Goal: Task Accomplishment & Management: Manage account settings

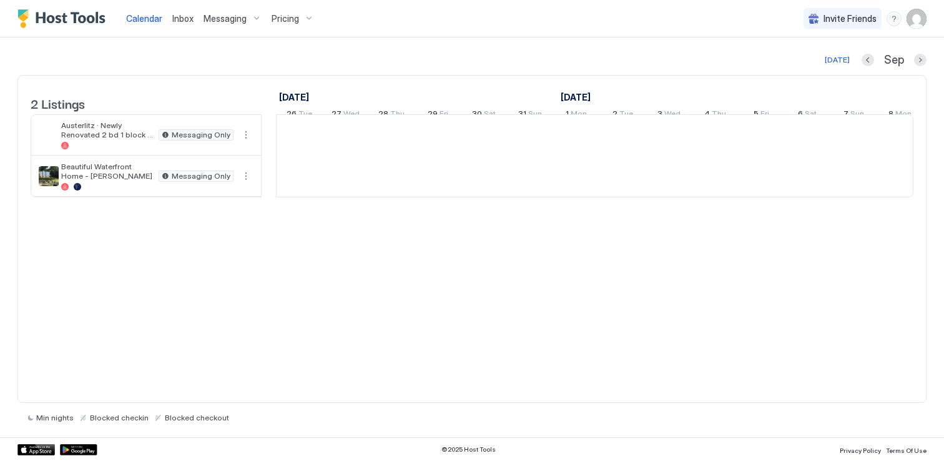
scroll to position [0, 694]
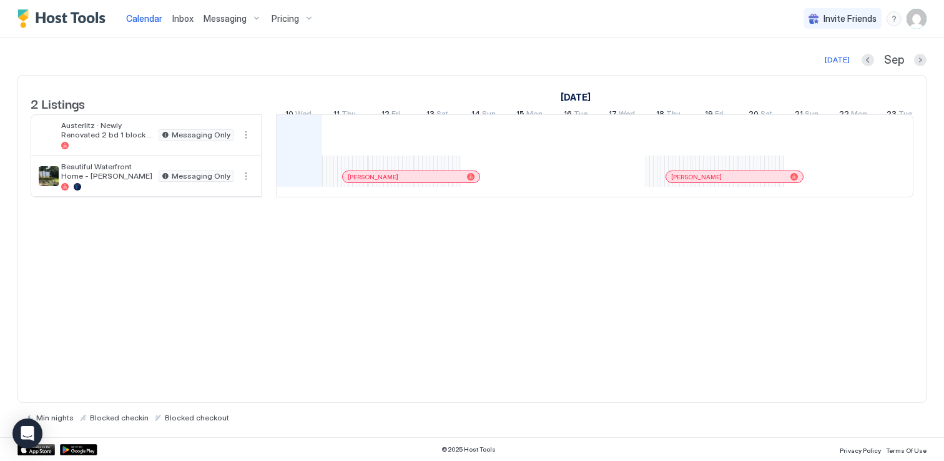
click at [913, 18] on img "User profile" at bounding box center [917, 19] width 20 height 20
click at [806, 68] on span "Settings" at bounding box center [805, 69] width 34 height 11
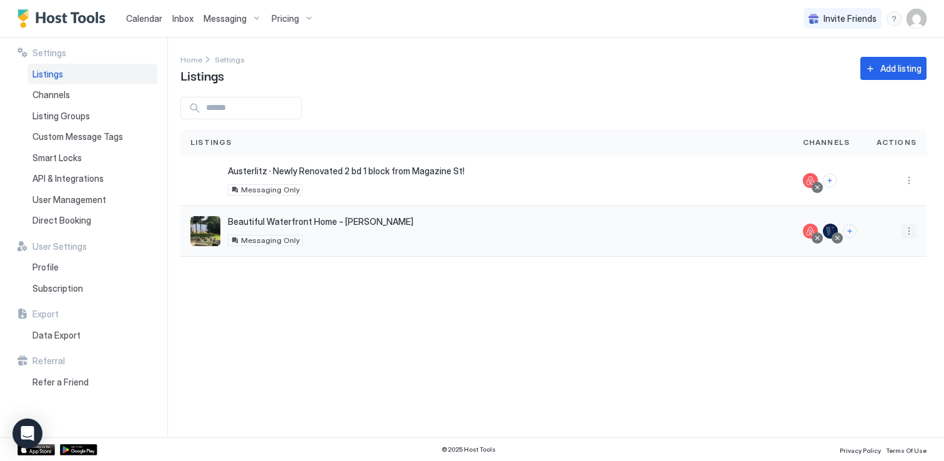
click at [909, 230] on button "More options" at bounding box center [909, 231] width 15 height 15
click at [869, 289] on span "Listing Settings" at bounding box center [881, 288] width 56 height 9
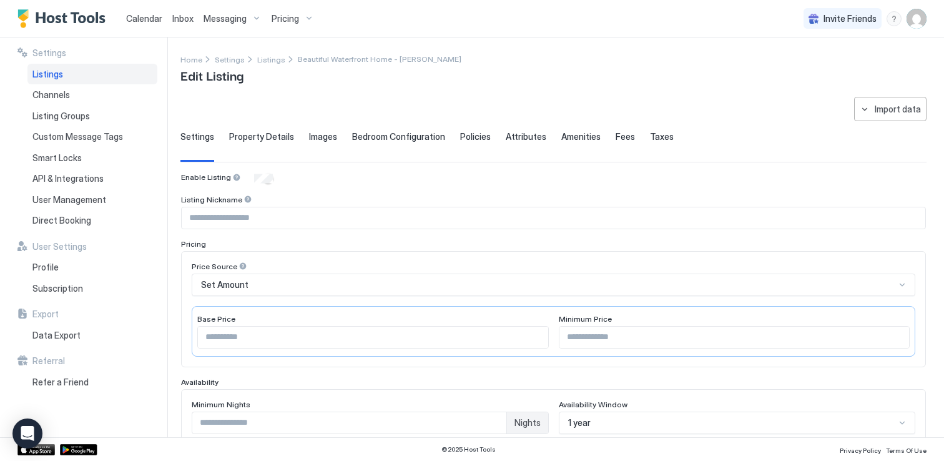
click at [266, 137] on span "Property Details" at bounding box center [261, 136] width 65 height 11
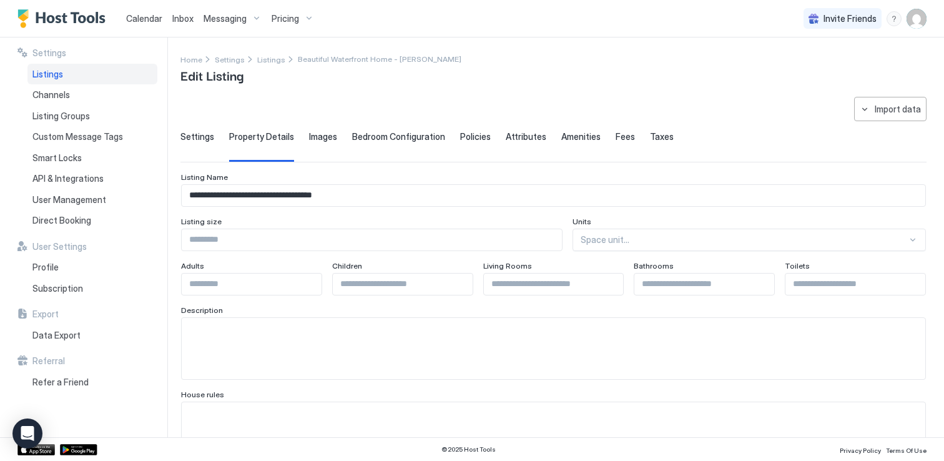
click at [332, 146] on div "Images" at bounding box center [323, 146] width 28 height 31
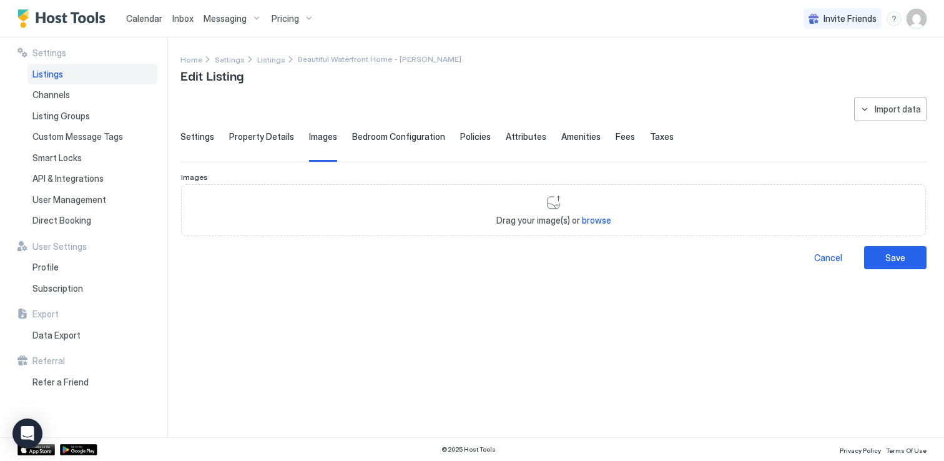
click at [389, 144] on div "Bedroom Configuration" at bounding box center [398, 146] width 93 height 31
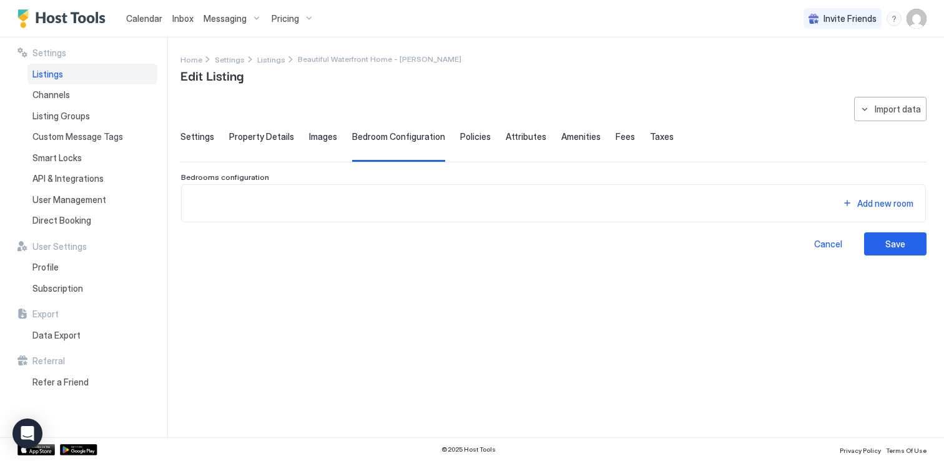
click at [485, 147] on div "Settings Property Details Images Bedroom Configuration Policies Attributes Amen…" at bounding box center [554, 146] width 746 height 31
click at [470, 139] on span "Policies" at bounding box center [475, 136] width 31 height 11
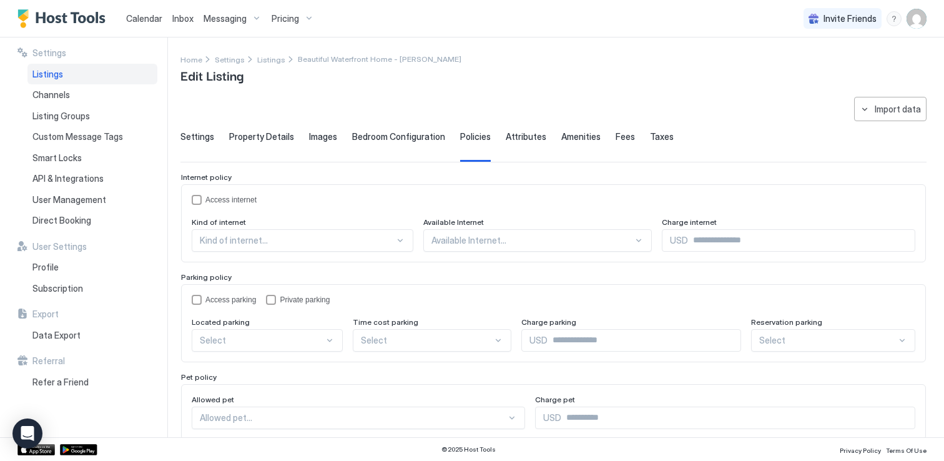
click at [562, 137] on span "Amenities" at bounding box center [581, 136] width 39 height 11
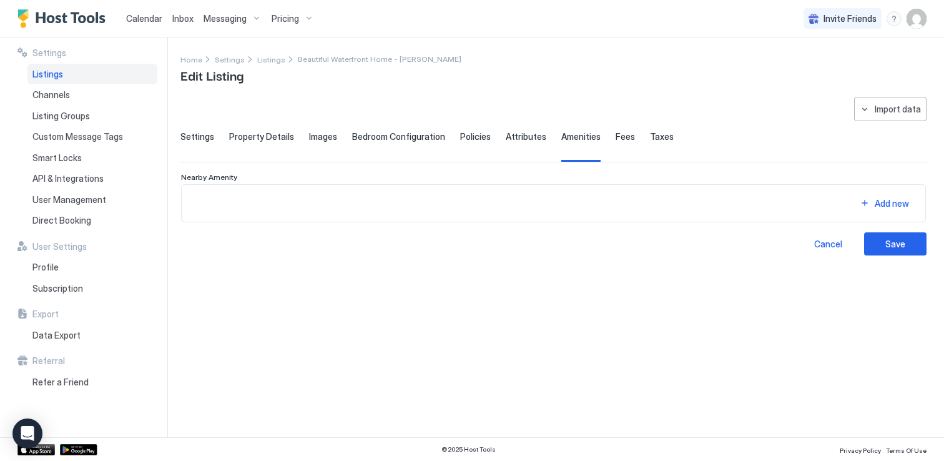
click at [625, 137] on div "Settings Property Details Images Bedroom Configuration Policies Attributes Amen…" at bounding box center [554, 146] width 746 height 31
click at [616, 136] on span "Fees" at bounding box center [625, 136] width 19 height 11
click at [651, 134] on span "Taxes" at bounding box center [662, 136] width 24 height 11
click at [202, 134] on span "Settings" at bounding box center [198, 136] width 34 height 11
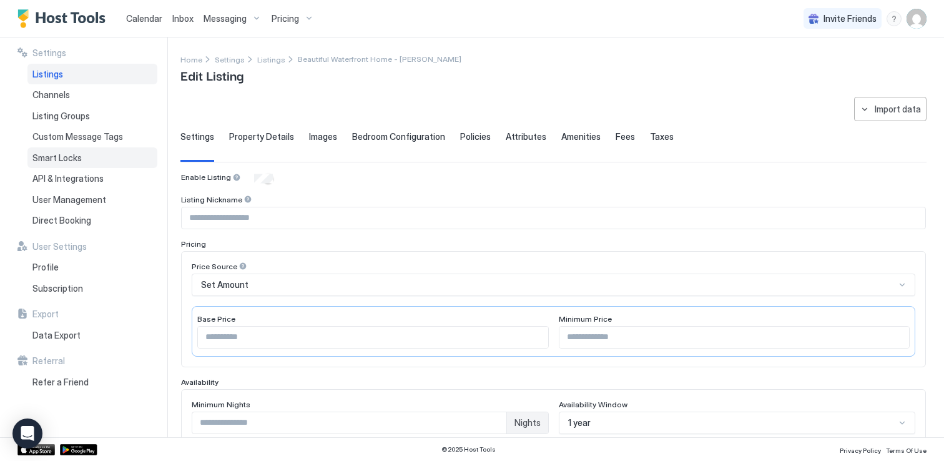
click at [71, 159] on span "Smart Locks" at bounding box center [56, 157] width 49 height 11
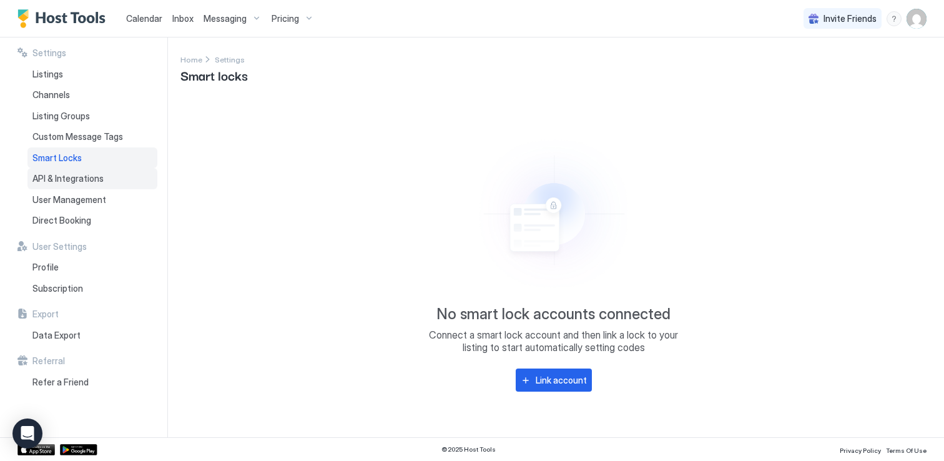
click at [45, 177] on span "API & Integrations" at bounding box center [67, 178] width 71 height 11
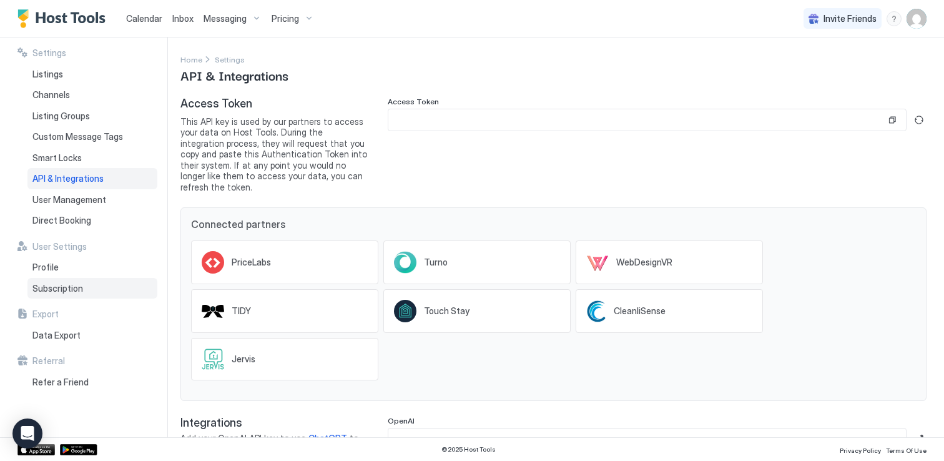
click at [48, 289] on span "Subscription" at bounding box center [57, 288] width 51 height 11
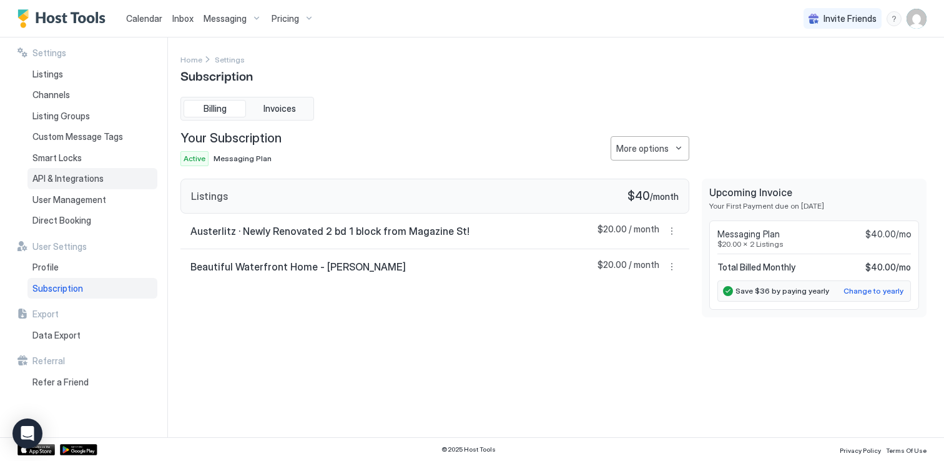
click at [59, 182] on span "API & Integrations" at bounding box center [67, 178] width 71 height 11
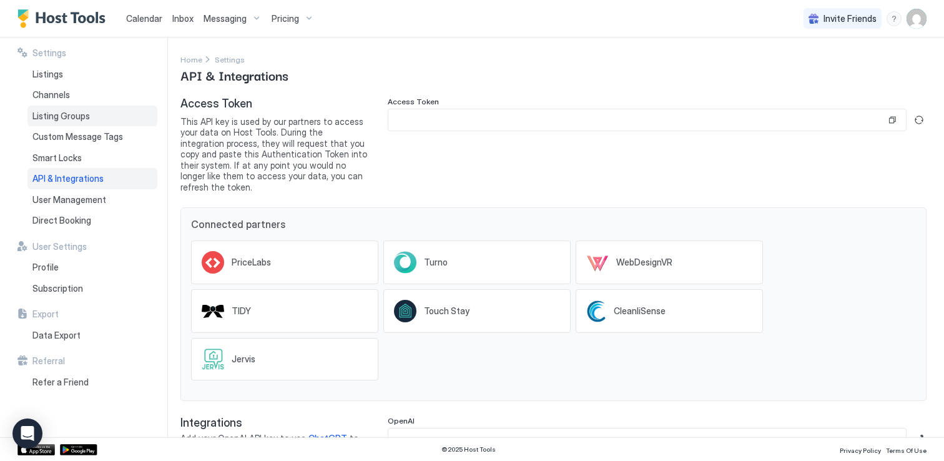
click at [58, 116] on span "Listing Groups" at bounding box center [60, 116] width 57 height 11
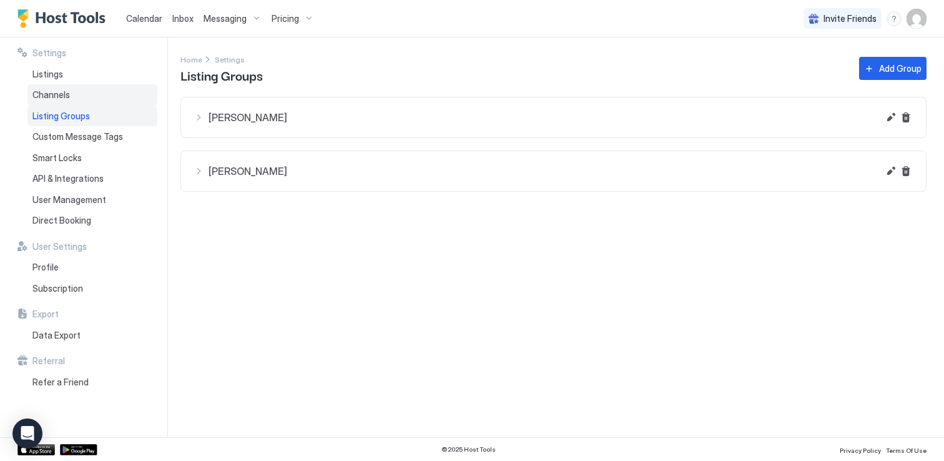
click at [57, 99] on span "Channels" at bounding box center [50, 94] width 37 height 11
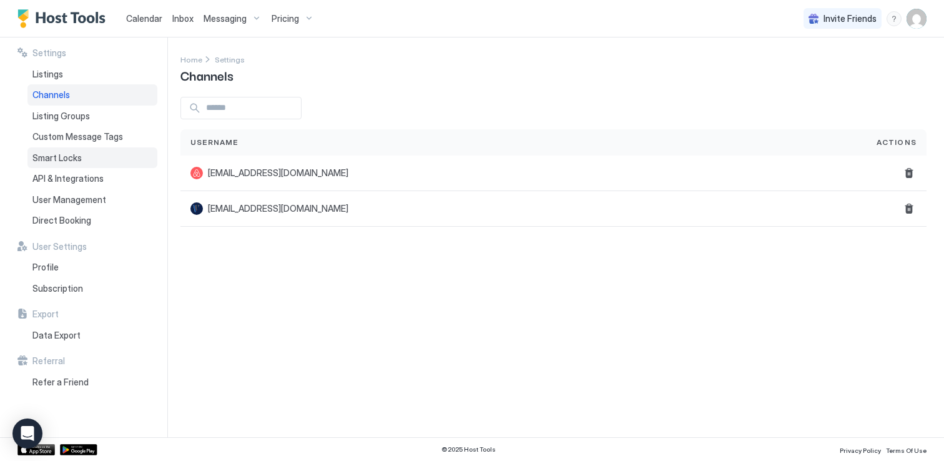
click at [59, 162] on span "Smart Locks" at bounding box center [56, 157] width 49 height 11
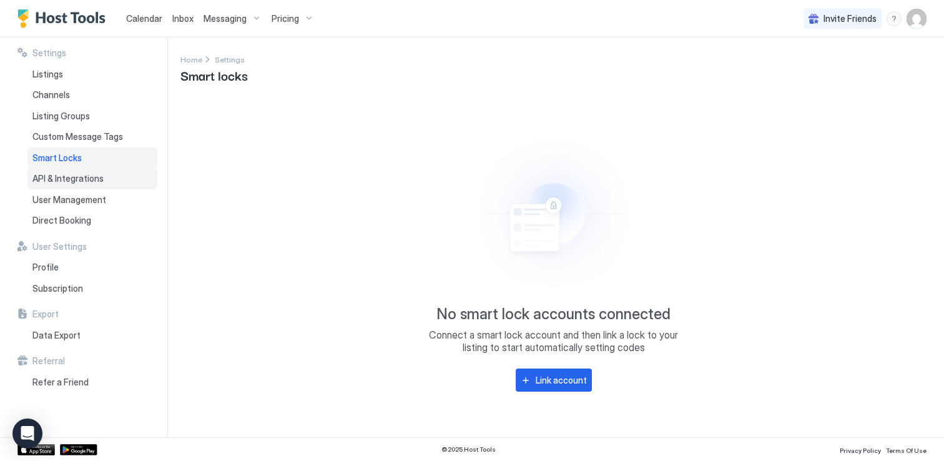
click at [59, 177] on span "API & Integrations" at bounding box center [67, 178] width 71 height 11
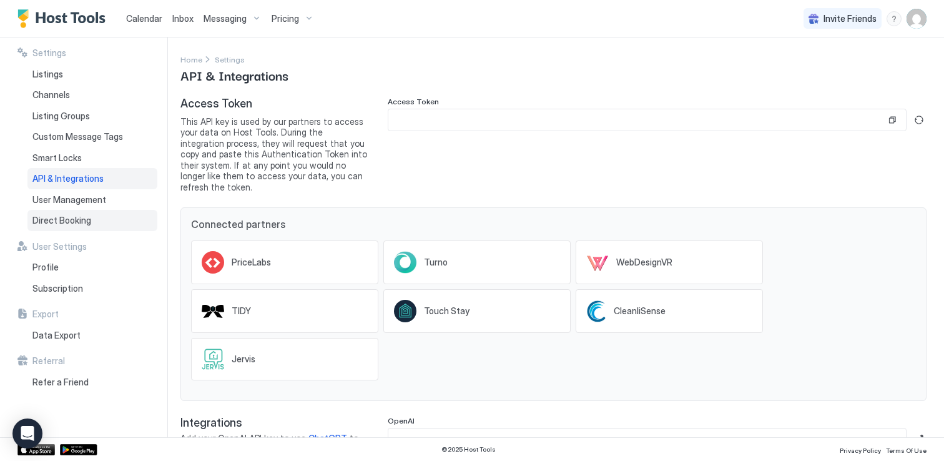
click at [59, 213] on div "Direct Booking" at bounding box center [92, 220] width 130 height 21
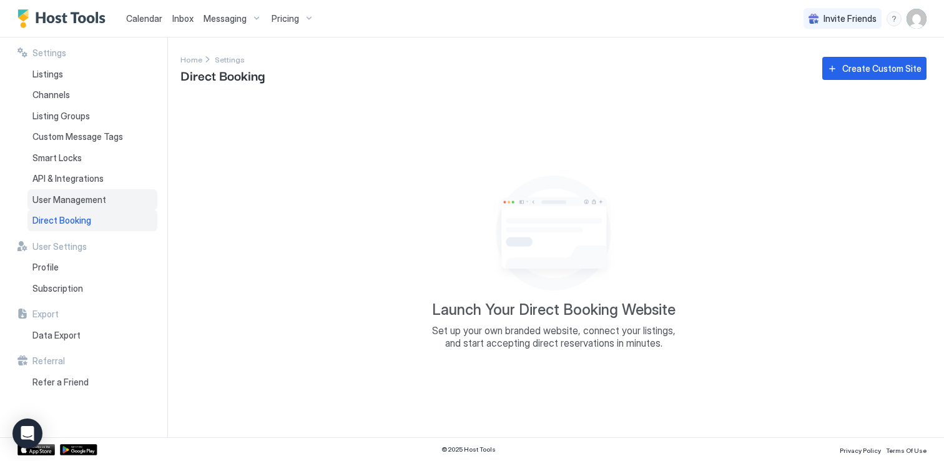
click at [59, 201] on span "User Management" at bounding box center [69, 199] width 74 height 11
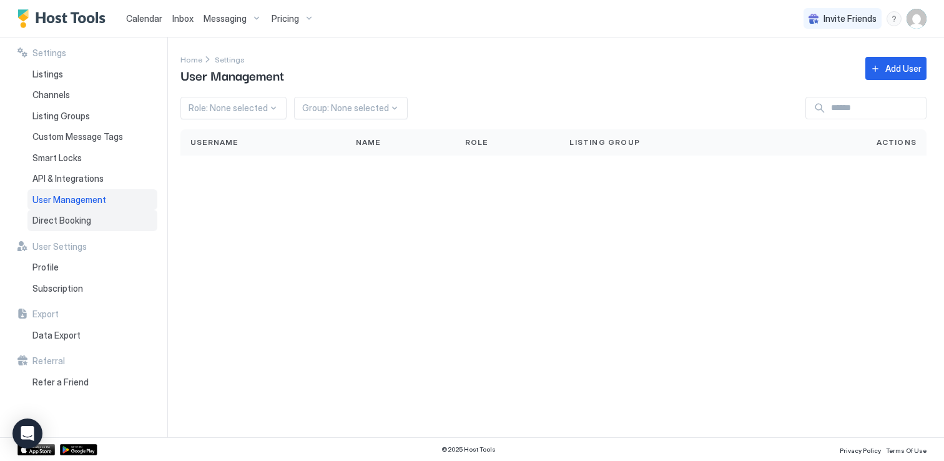
click at [56, 218] on span "Direct Booking" at bounding box center [61, 220] width 59 height 11
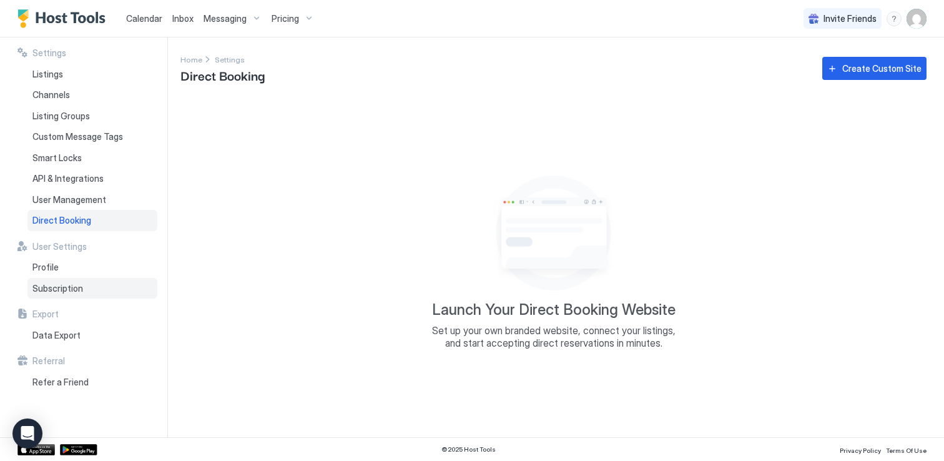
click at [54, 284] on span "Subscription" at bounding box center [57, 288] width 51 height 11
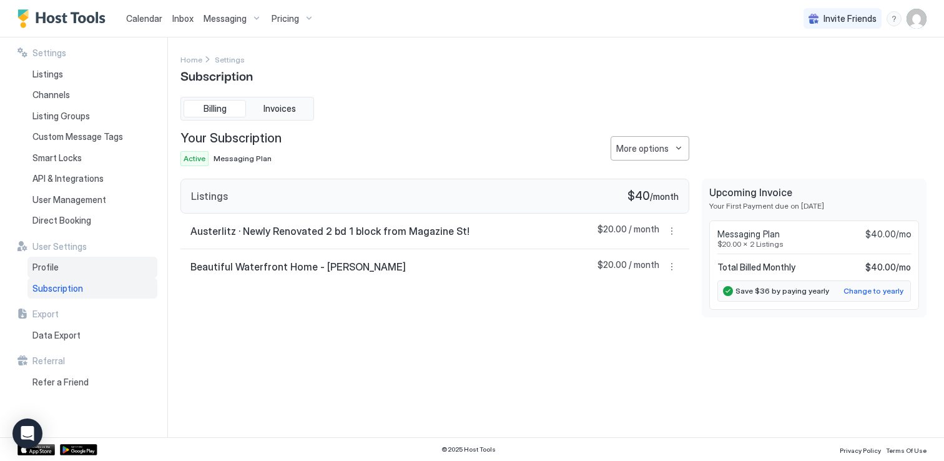
click at [51, 270] on span "Profile" at bounding box center [45, 267] width 26 height 11
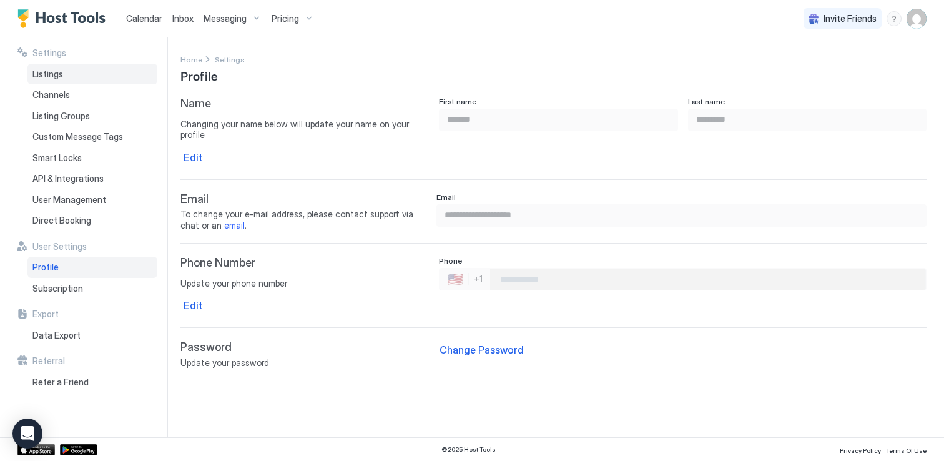
click at [53, 77] on span "Listings" at bounding box center [47, 74] width 31 height 11
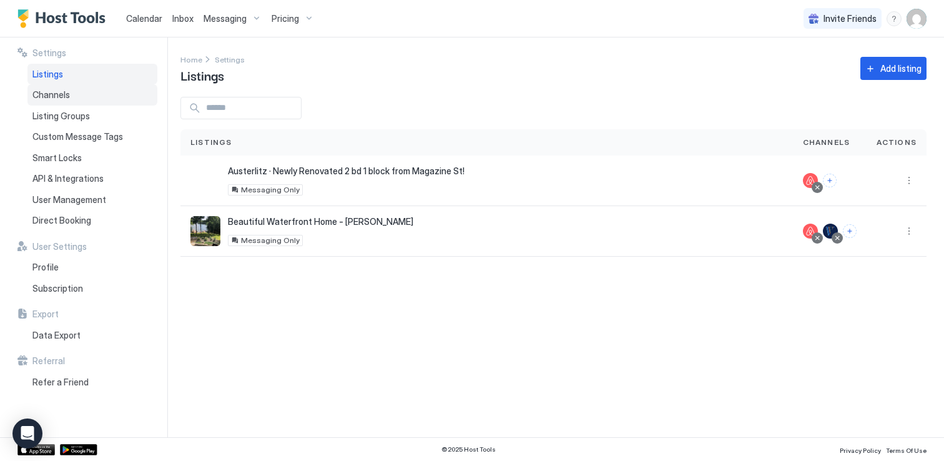
click at [52, 97] on span "Channels" at bounding box center [50, 94] width 37 height 11
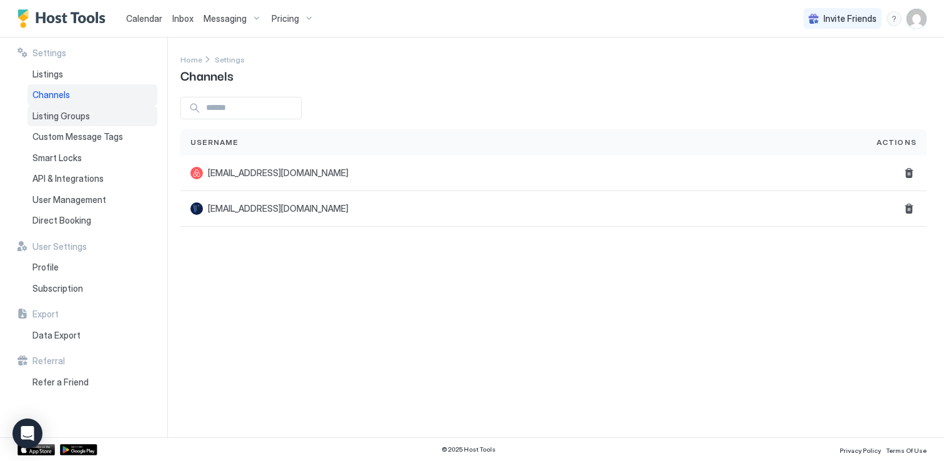
click at [51, 117] on span "Listing Groups" at bounding box center [60, 116] width 57 height 11
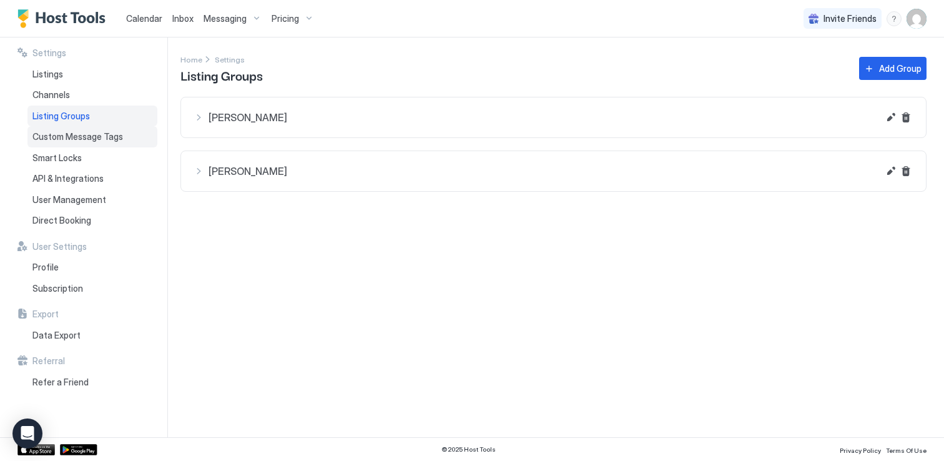
click at [52, 134] on span "Custom Message Tags" at bounding box center [77, 136] width 91 height 11
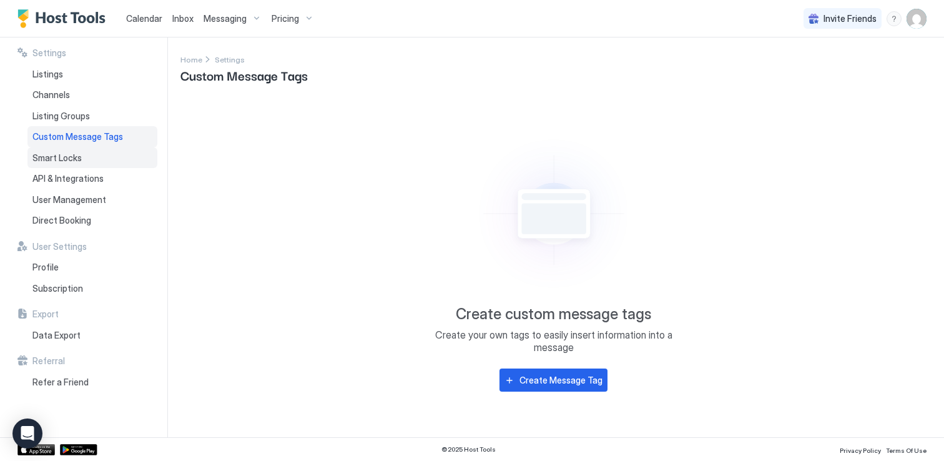
click at [71, 157] on span "Smart Locks" at bounding box center [56, 157] width 49 height 11
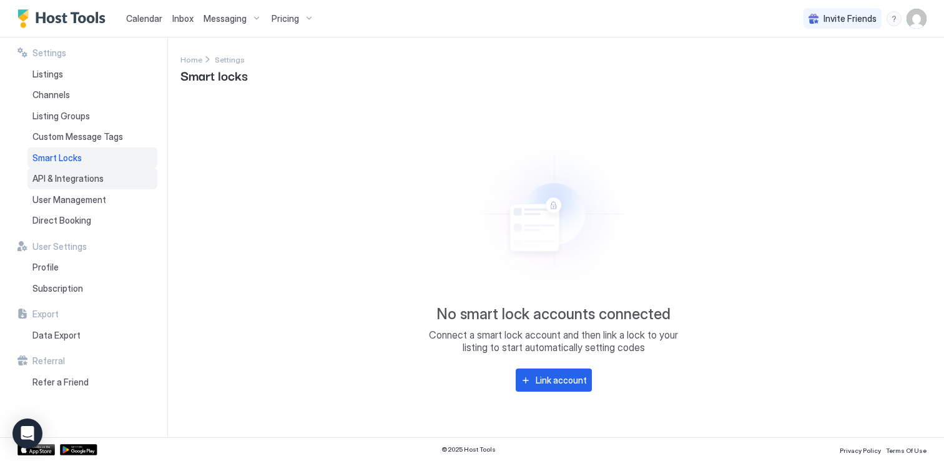
click at [67, 173] on span "API & Integrations" at bounding box center [67, 178] width 71 height 11
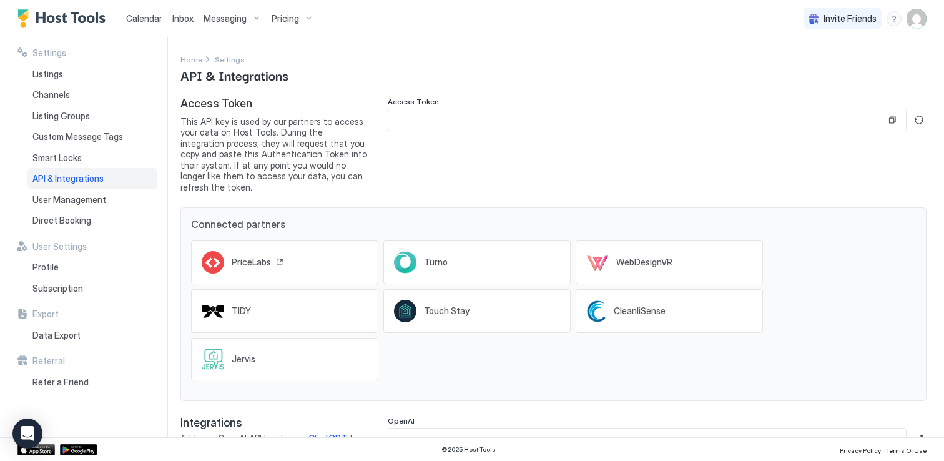
scroll to position [32, 0]
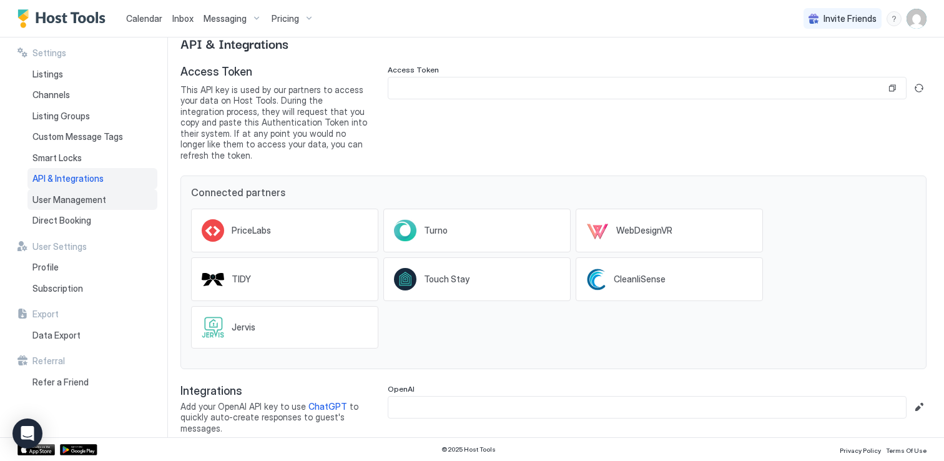
click at [72, 196] on span "User Management" at bounding box center [69, 199] width 74 height 11
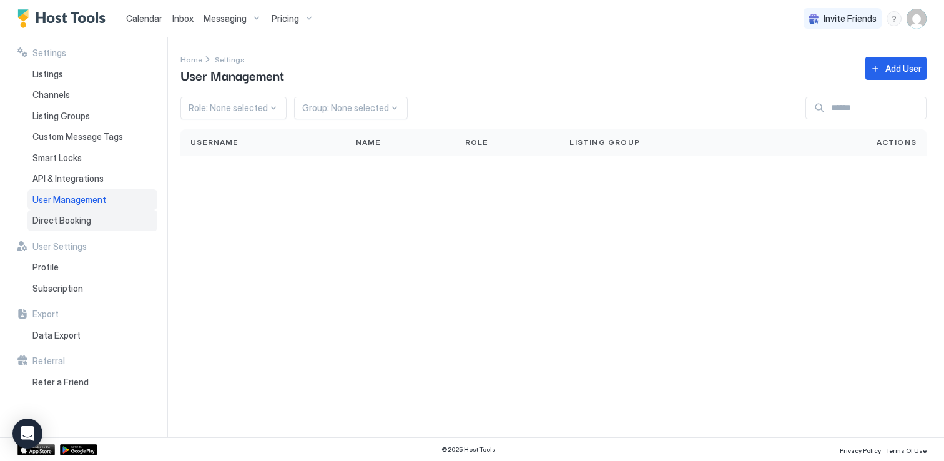
click at [68, 217] on span "Direct Booking" at bounding box center [61, 220] width 59 height 11
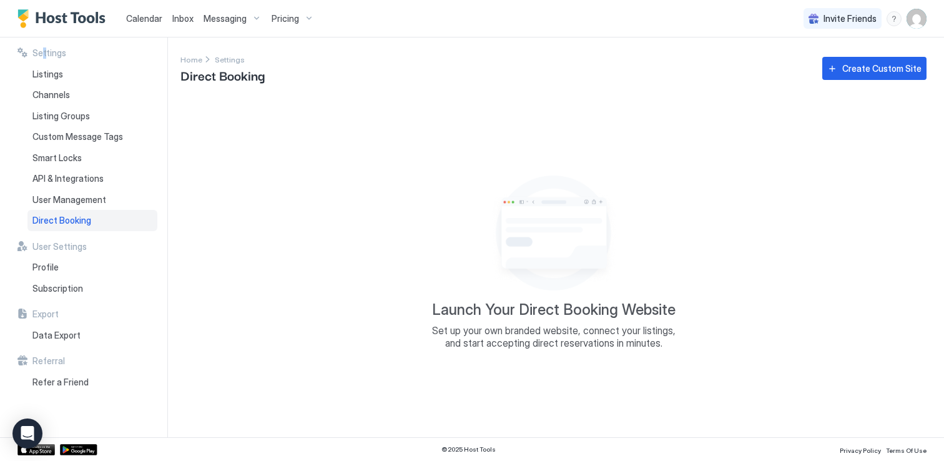
click at [44, 51] on span "Settings" at bounding box center [49, 52] width 34 height 11
click at [40, 76] on span "Listings" at bounding box center [47, 74] width 31 height 11
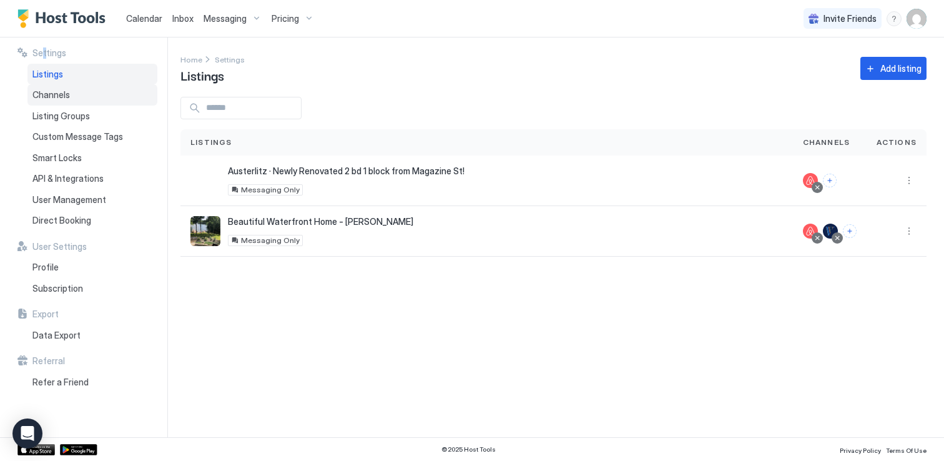
click at [42, 94] on span "Channels" at bounding box center [50, 94] width 37 height 11
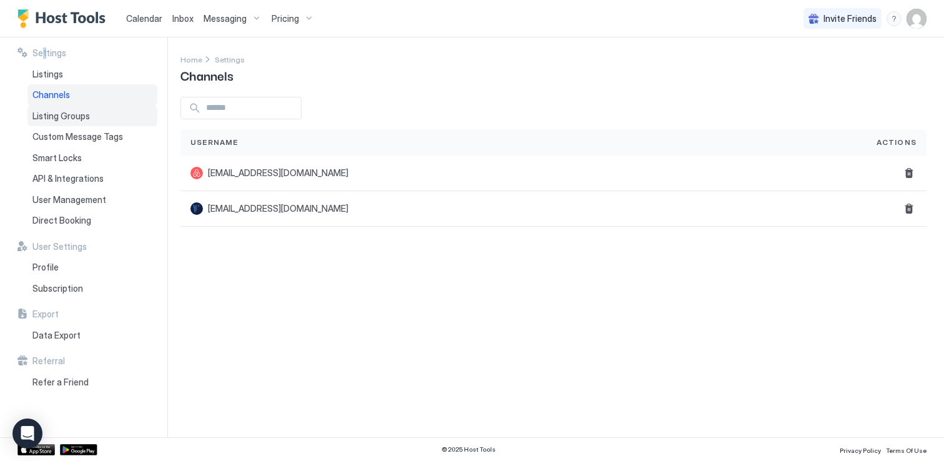
click at [40, 116] on span "Listing Groups" at bounding box center [60, 116] width 57 height 11
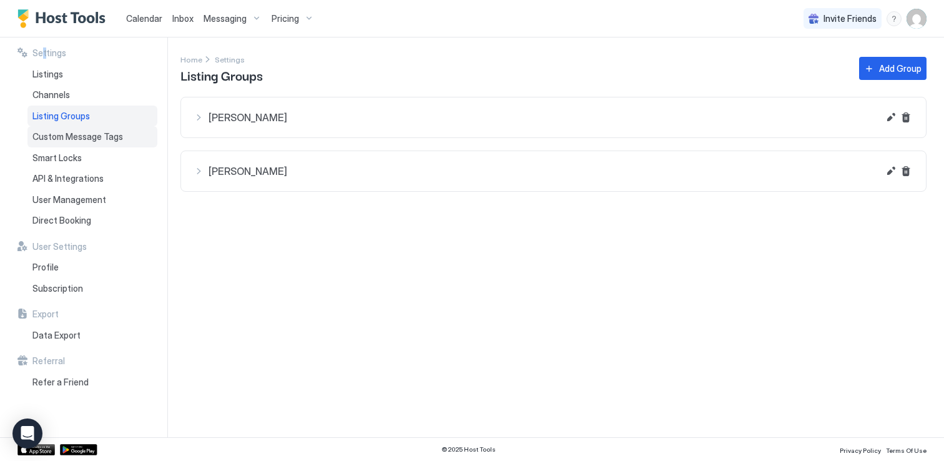
click at [48, 139] on span "Custom Message Tags" at bounding box center [77, 136] width 91 height 11
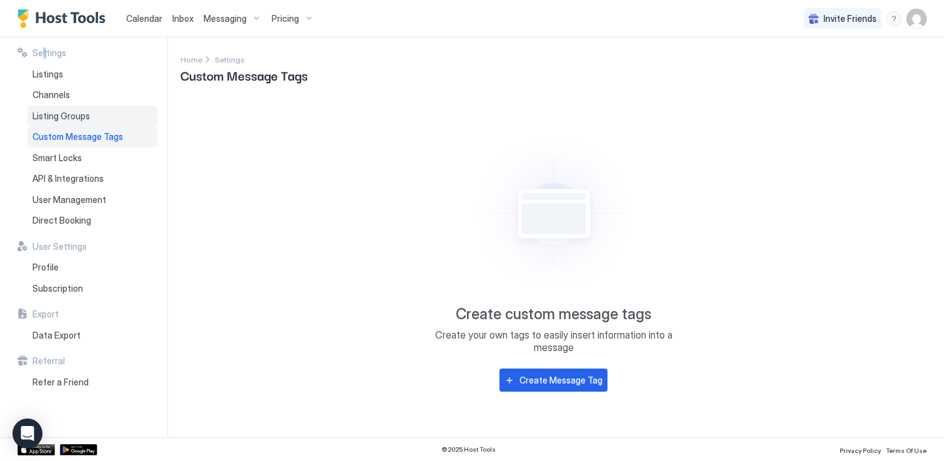
click at [49, 113] on span "Listing Groups" at bounding box center [60, 116] width 57 height 11
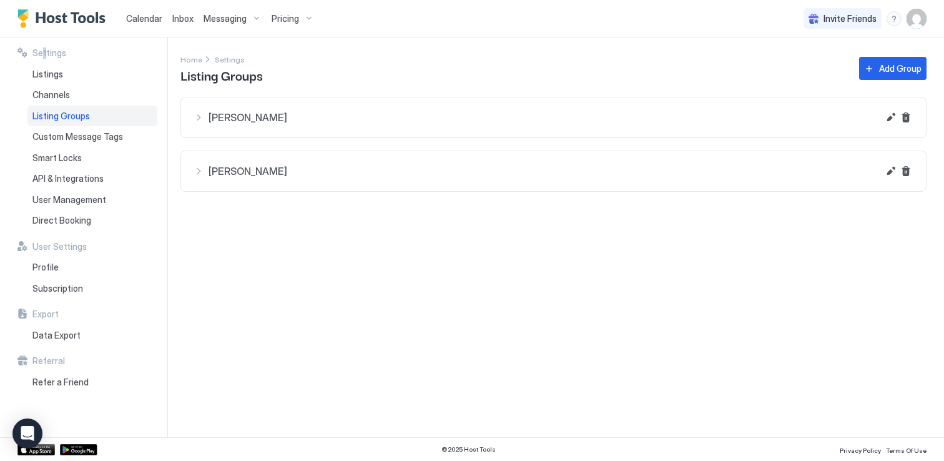
click at [314, 111] on span "[PERSON_NAME]" at bounding box center [544, 117] width 670 height 12
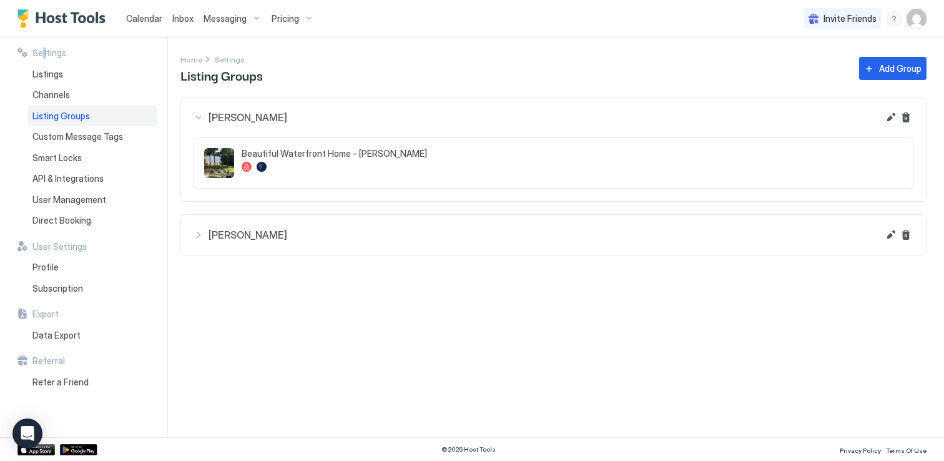
click at [307, 239] on span "[PERSON_NAME]" at bounding box center [544, 235] width 670 height 12
click at [517, 166] on div at bounding box center [572, 167] width 661 height 10
click at [888, 118] on button "Edit" at bounding box center [891, 117] width 15 height 15
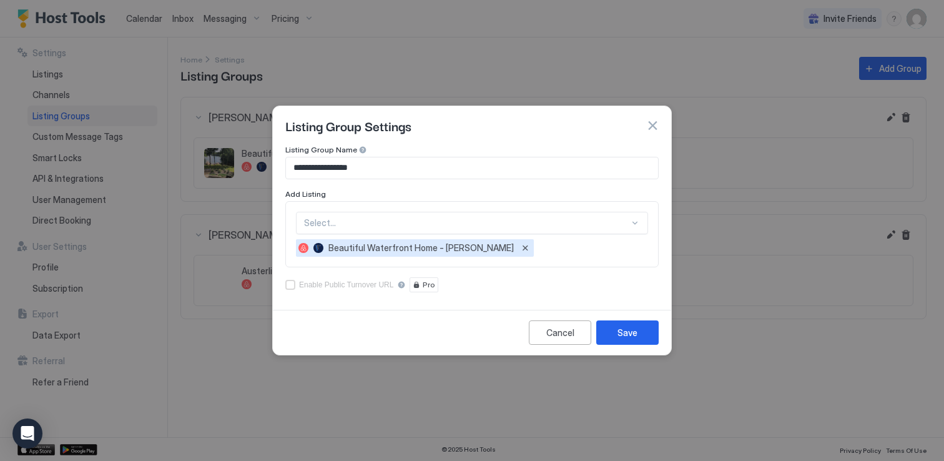
click at [569, 224] on div at bounding box center [466, 222] width 325 height 11
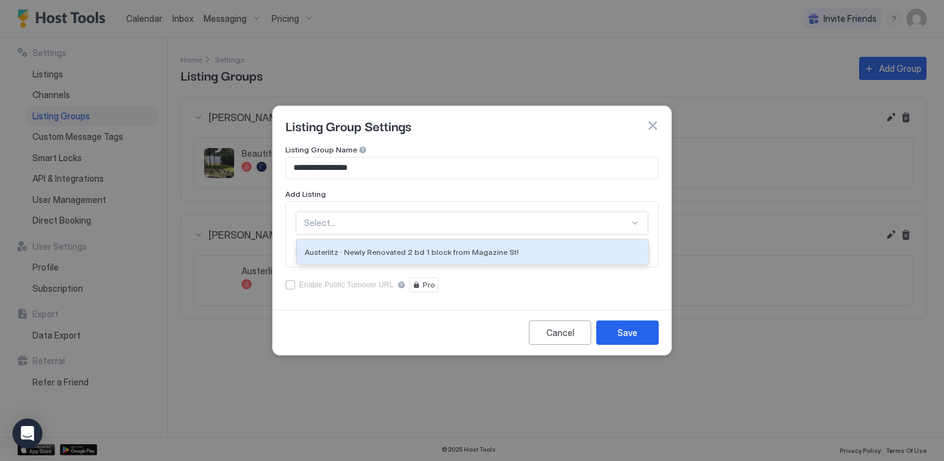
click at [569, 224] on div at bounding box center [466, 222] width 325 height 11
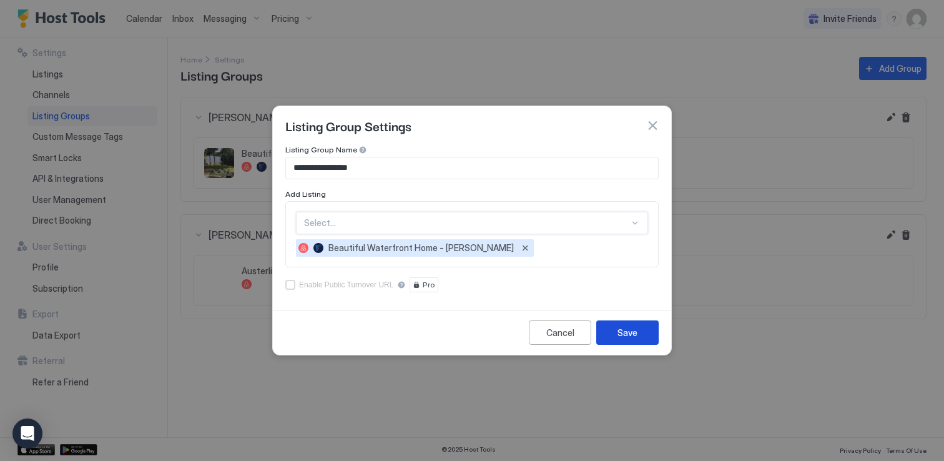
click at [626, 332] on div "Save" at bounding box center [628, 332] width 20 height 13
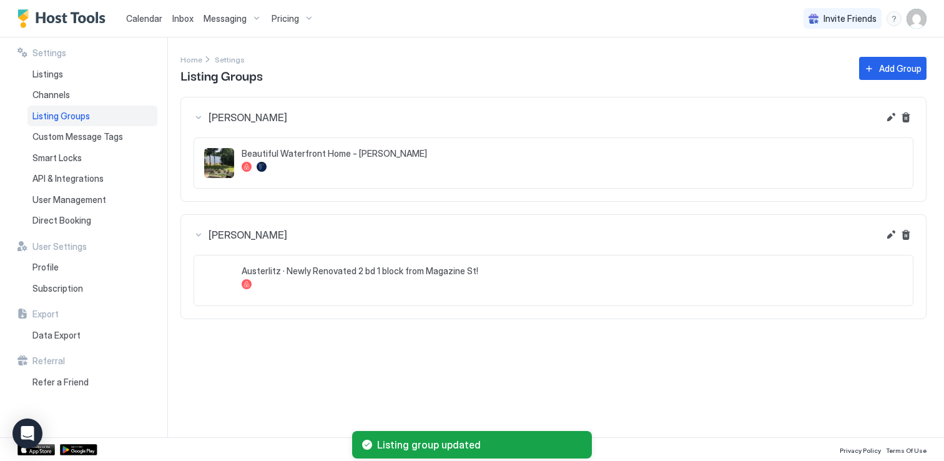
click at [917, 21] on img "User profile" at bounding box center [917, 19] width 20 height 20
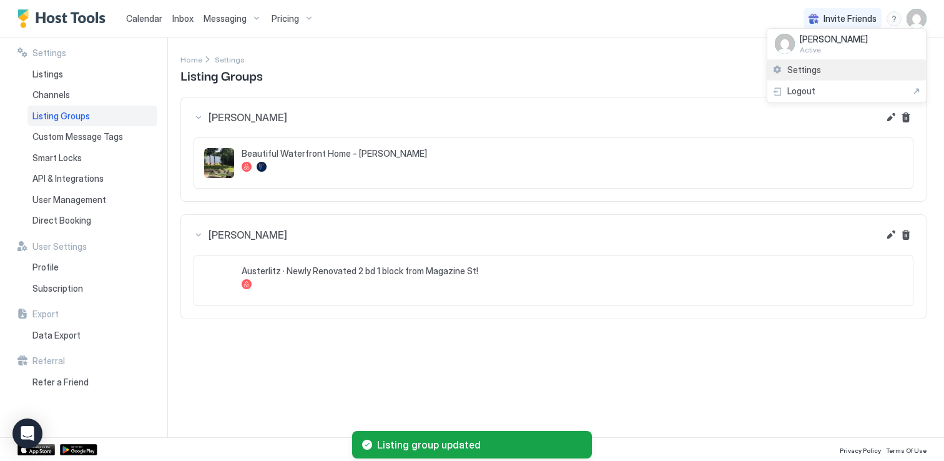
click at [826, 69] on div "Settings" at bounding box center [847, 70] width 159 height 22
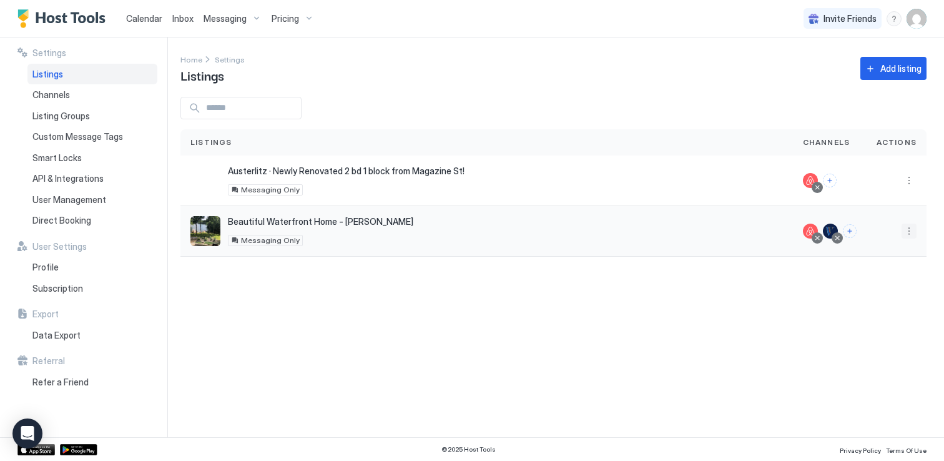
click at [908, 230] on button "More options" at bounding box center [909, 231] width 15 height 15
click at [887, 288] on span "Listing Settings" at bounding box center [881, 288] width 56 height 9
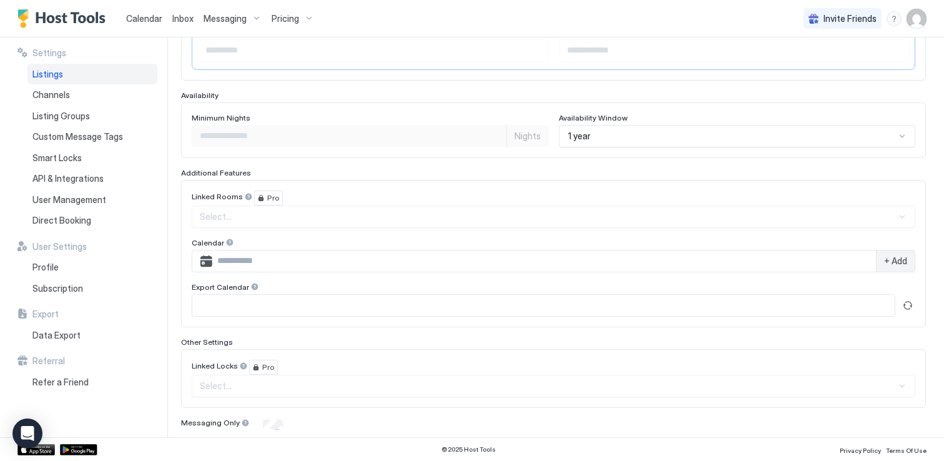
scroll to position [327, 0]
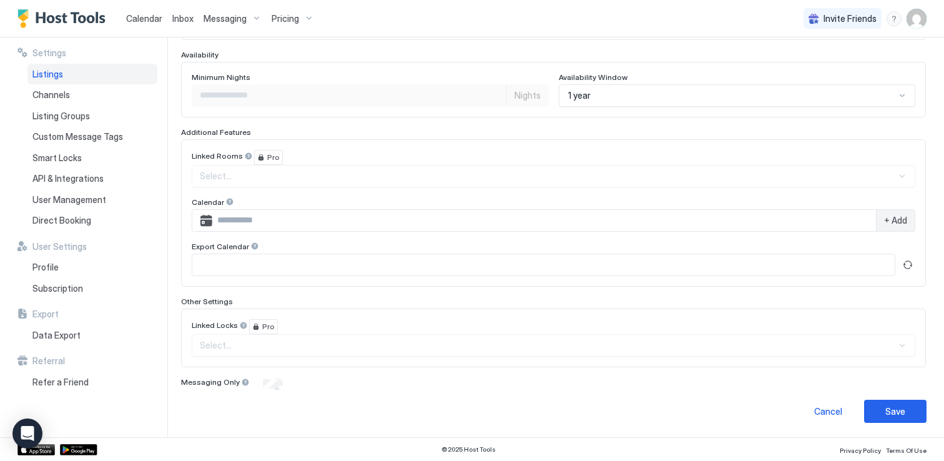
click at [865, 265] on input "Input Field" at bounding box center [543, 264] width 703 height 21
click at [754, 262] on input "Input Field" at bounding box center [543, 264] width 703 height 21
click at [287, 256] on input "Input Field" at bounding box center [543, 264] width 703 height 21
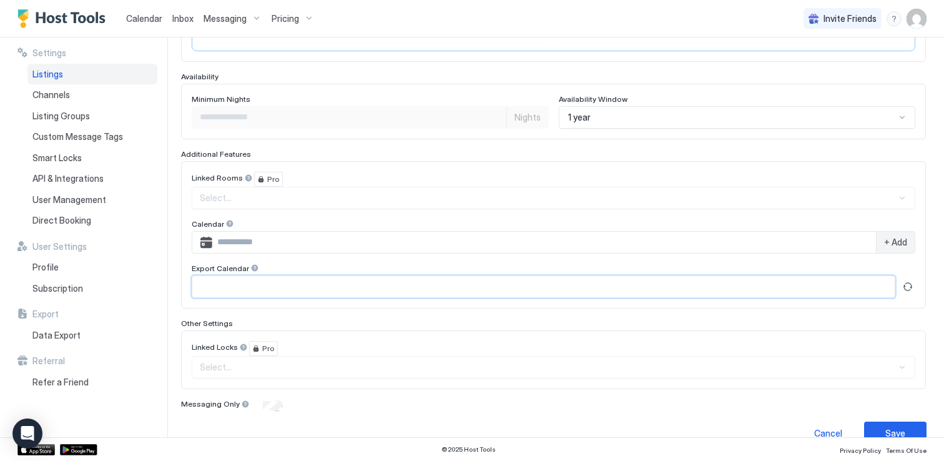
click at [900, 241] on span "+ Add" at bounding box center [895, 242] width 23 height 11
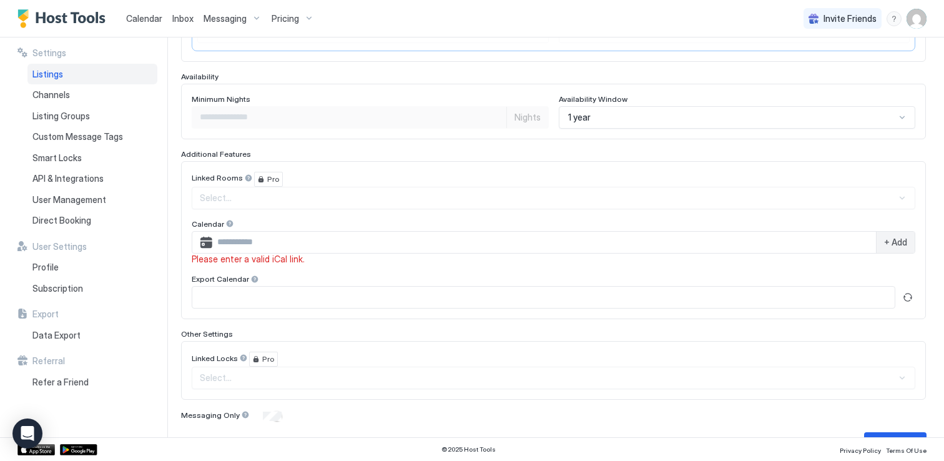
click at [595, 239] on input "Input Field" at bounding box center [544, 242] width 664 height 21
paste input "**********"
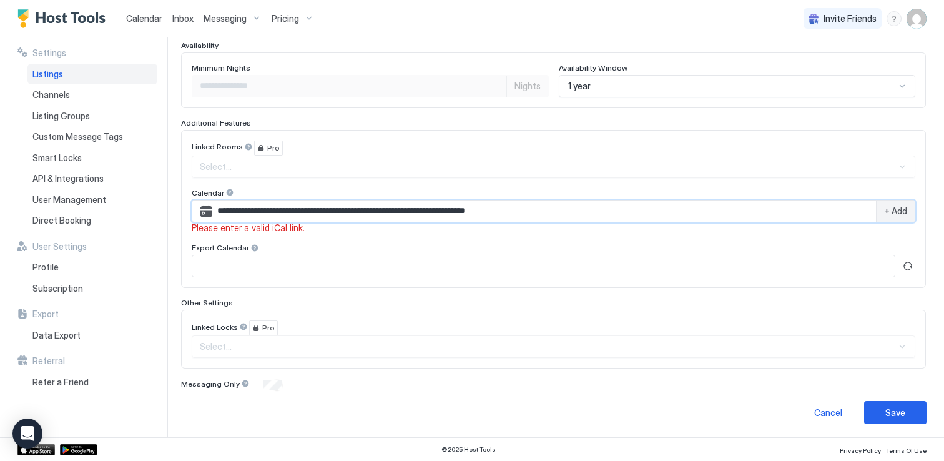
scroll to position [339, 0]
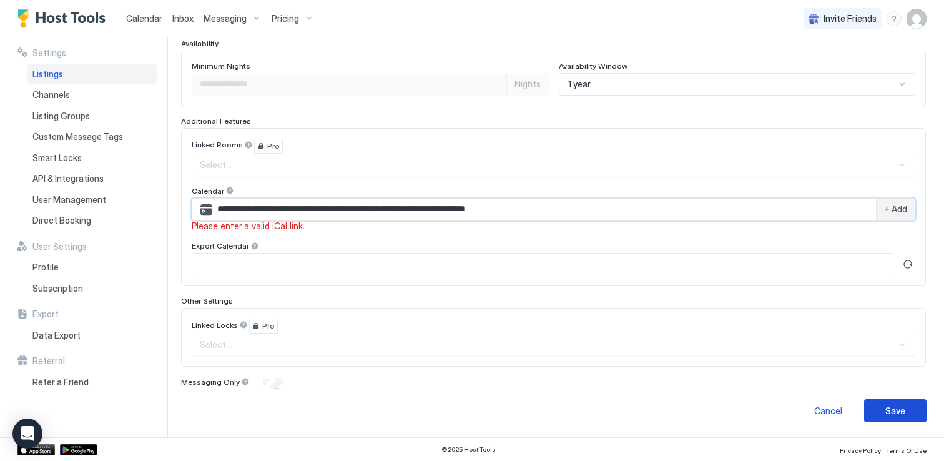
type input "**********"
click at [901, 413] on div "Save" at bounding box center [896, 410] width 20 height 13
click at [897, 410] on div "Save" at bounding box center [896, 410] width 20 height 13
click at [725, 213] on input "**********" at bounding box center [544, 209] width 664 height 21
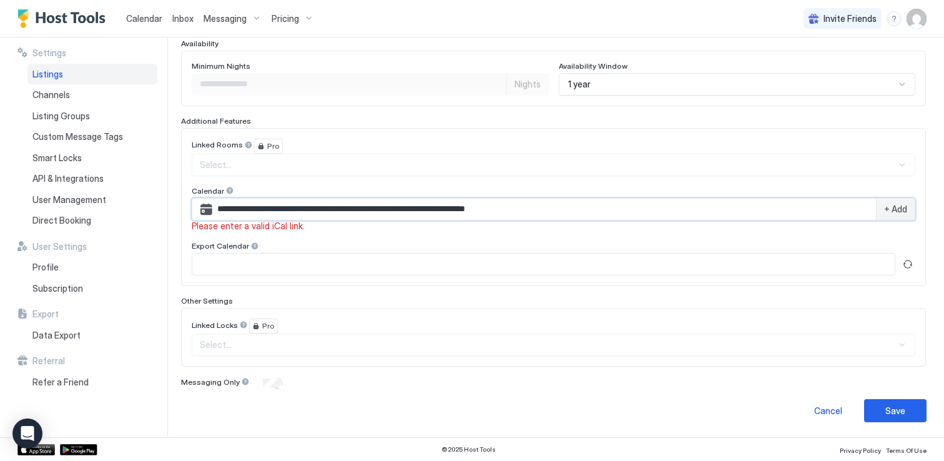
click at [725, 213] on input "**********" at bounding box center [544, 209] width 664 height 21
click at [385, 207] on input "Input Field" at bounding box center [544, 209] width 664 height 21
paste input "**********"
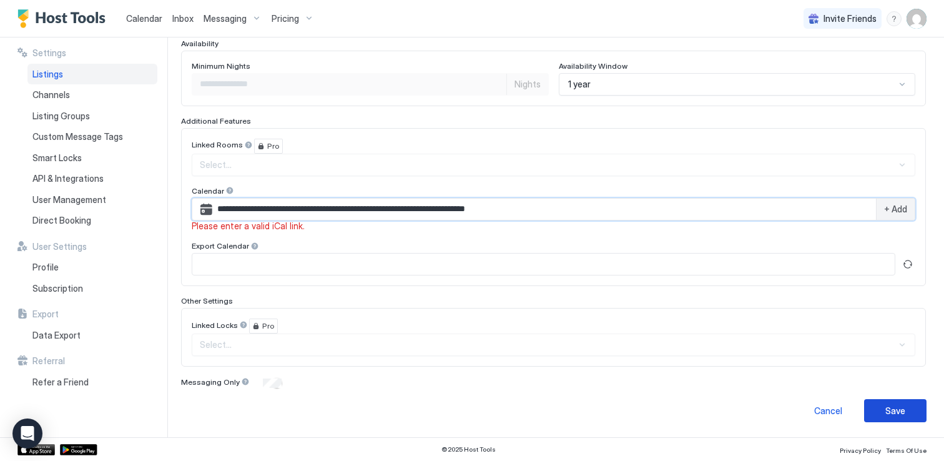
type input "**********"
click at [908, 408] on button "Save" at bounding box center [895, 410] width 62 height 23
click at [908, 409] on button "Save" at bounding box center [895, 410] width 62 height 23
click at [578, 210] on input "**********" at bounding box center [544, 209] width 664 height 21
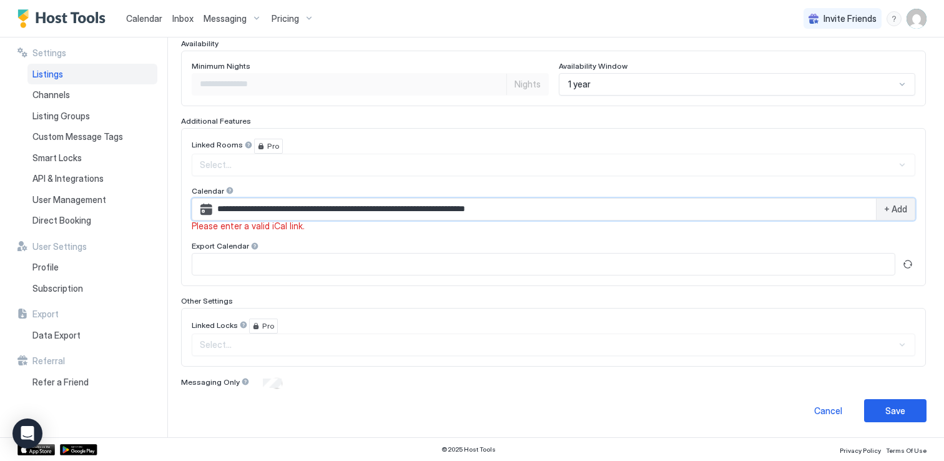
click at [578, 210] on input "**********" at bounding box center [544, 209] width 664 height 21
click at [884, 412] on button "Save" at bounding box center [895, 410] width 62 height 23
click at [615, 205] on input "**********" at bounding box center [544, 209] width 664 height 21
click at [896, 205] on span "+ Add" at bounding box center [895, 209] width 23 height 11
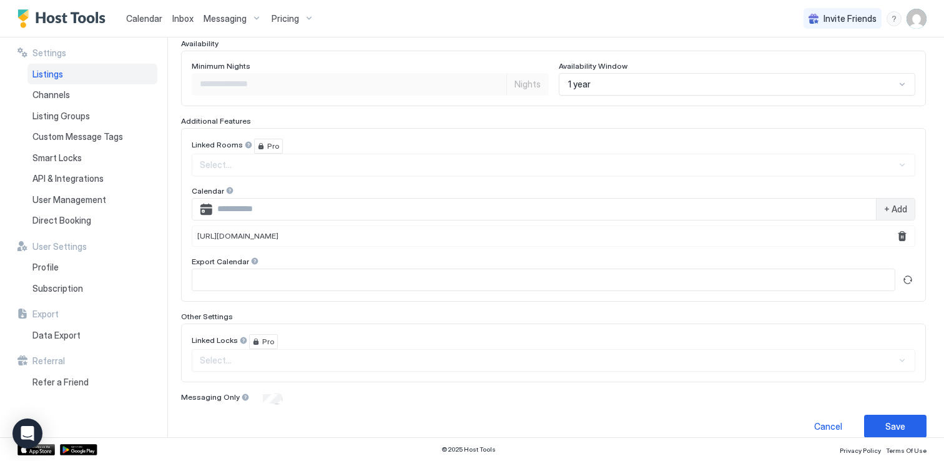
scroll to position [354, 0]
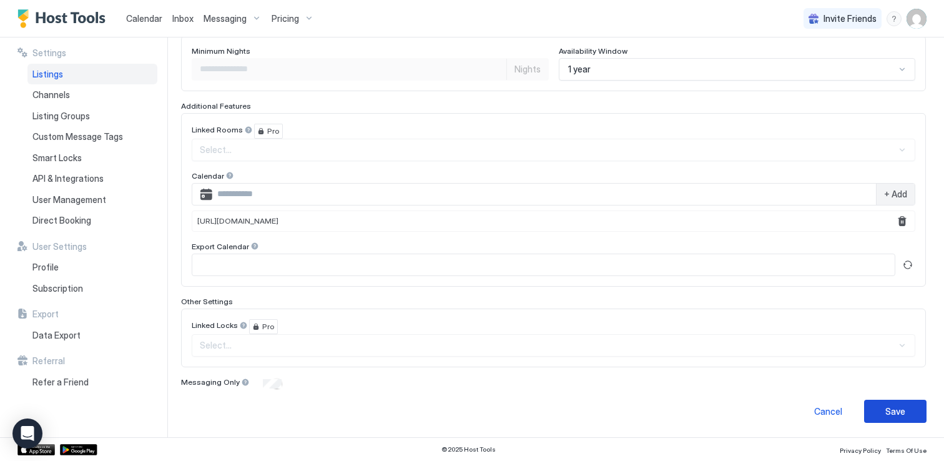
click at [903, 404] on button "Save" at bounding box center [895, 411] width 62 height 23
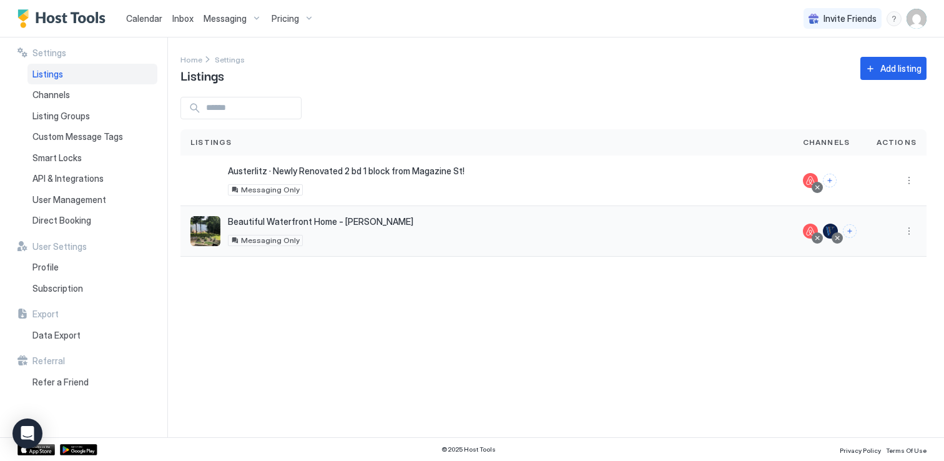
click at [571, 243] on div "Beautiful Waterfront Home - [PERSON_NAME] [STREET_ADDRESS] Messaging Only" at bounding box center [487, 231] width 593 height 30
click at [550, 176] on div "Austerlitz · Newly Renovated 2 bd 1 block from Magazine St! [STREET_ADDRESS] Me…" at bounding box center [487, 181] width 593 height 30
click at [542, 228] on div "Beautiful Waterfront Home - [PERSON_NAME] [STREET_ADDRESS] Messaging Only" at bounding box center [487, 231] width 593 height 30
click at [908, 230] on button "More options" at bounding box center [909, 231] width 15 height 15
click at [873, 289] on span "Listing Settings" at bounding box center [881, 288] width 56 height 9
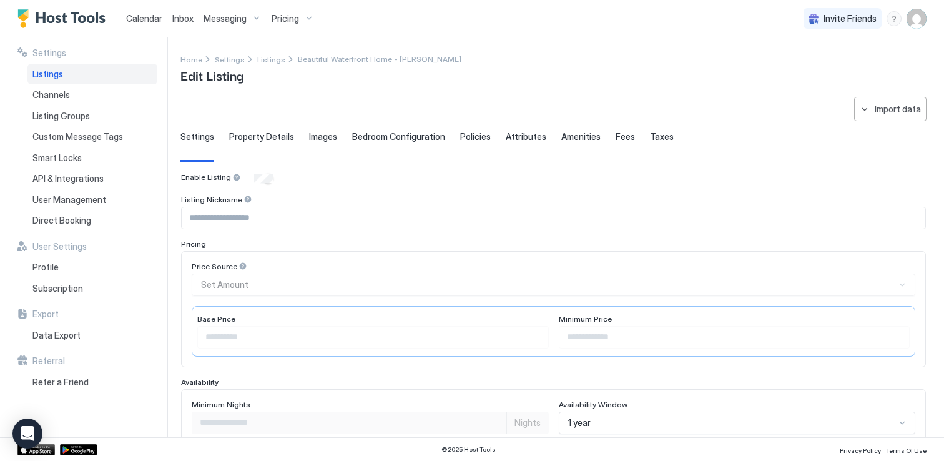
scroll to position [354, 0]
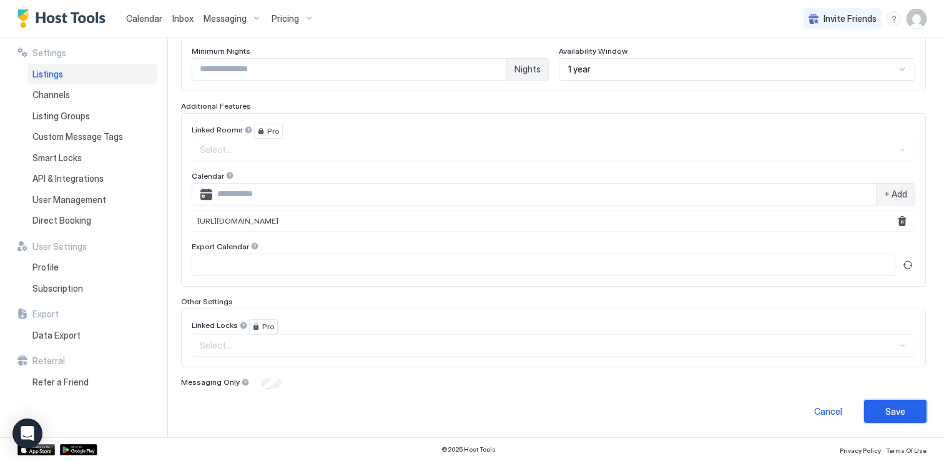
click at [894, 410] on div "Save" at bounding box center [896, 411] width 20 height 13
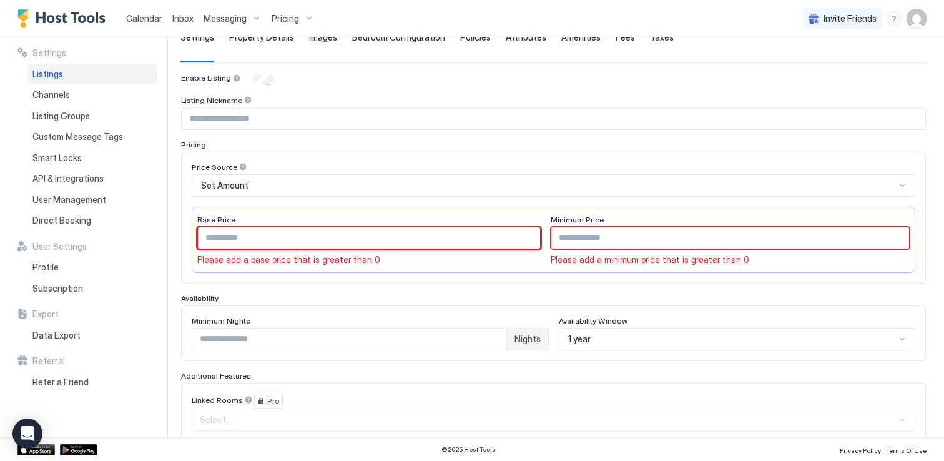
click at [485, 237] on input "*" at bounding box center [369, 237] width 342 height 21
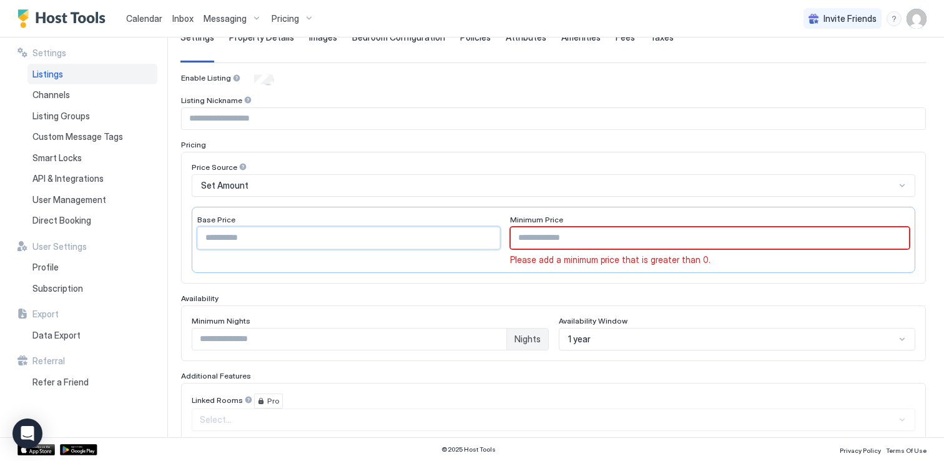
type input "***"
click at [700, 242] on input "*" at bounding box center [710, 237] width 399 height 21
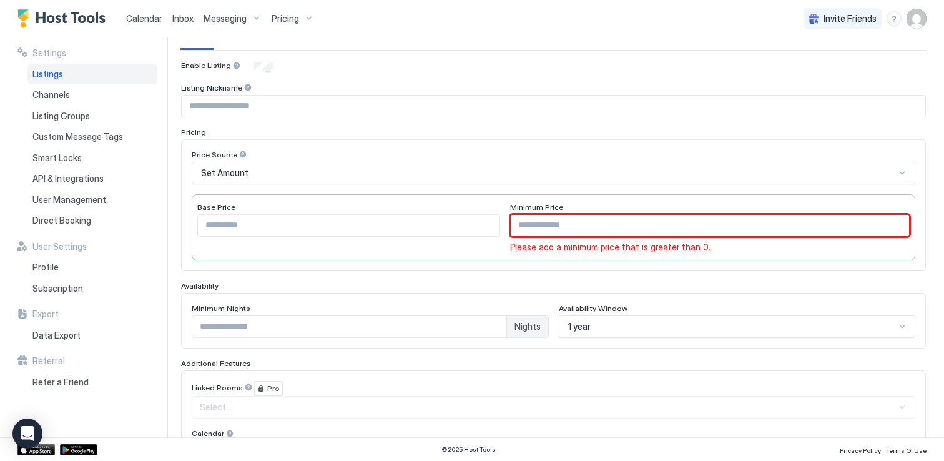
scroll to position [106, 0]
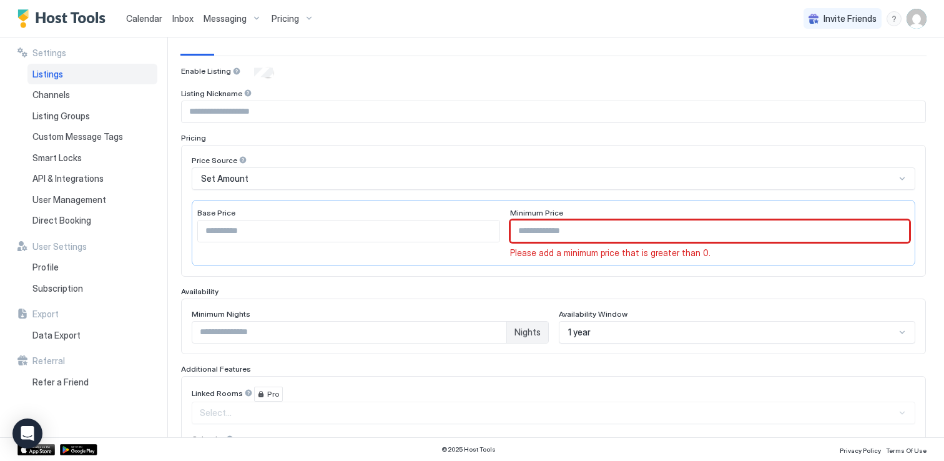
click at [700, 242] on div "Minimum Price ** Please add a minimum price that is greater than 0." at bounding box center [710, 233] width 400 height 51
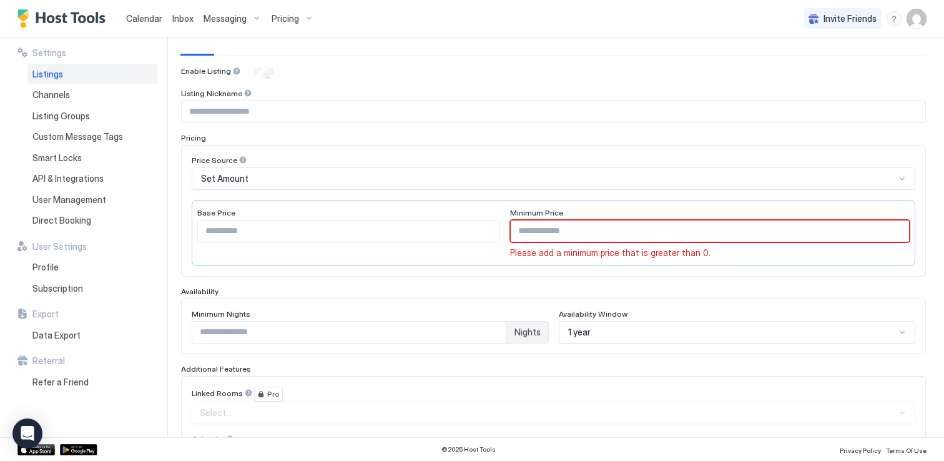
click at [700, 242] on div "Minimum Price ** Please add a minimum price that is greater than 0." at bounding box center [710, 233] width 400 height 51
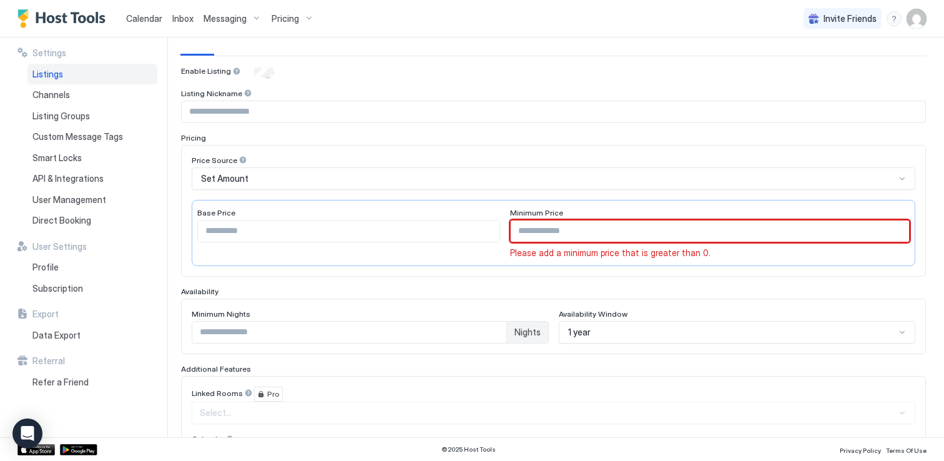
click at [690, 224] on input "**" at bounding box center [710, 230] width 399 height 21
click at [899, 227] on input "**" at bounding box center [710, 230] width 399 height 21
click at [899, 232] on input "**" at bounding box center [710, 230] width 399 height 21
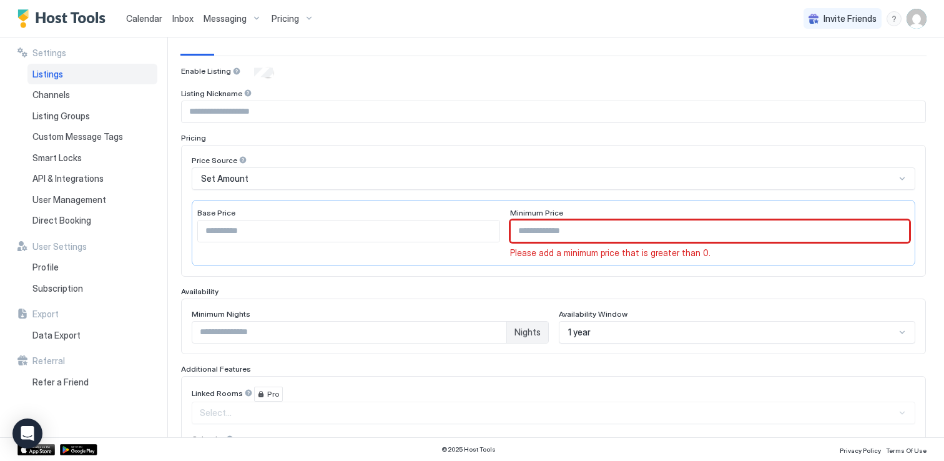
click at [899, 232] on input "**" at bounding box center [710, 230] width 399 height 21
click at [899, 224] on input "**" at bounding box center [710, 230] width 399 height 21
click at [899, 225] on input "**" at bounding box center [710, 230] width 399 height 21
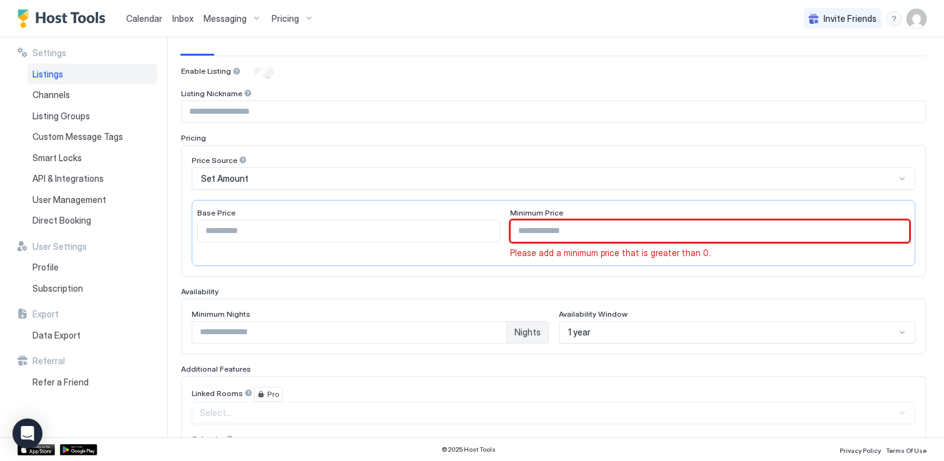
click at [899, 225] on input "**" at bounding box center [710, 230] width 399 height 21
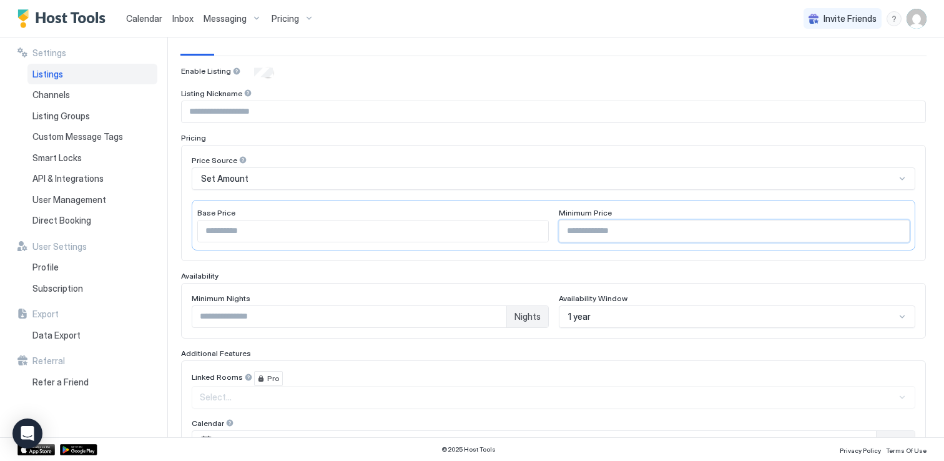
type input "*"
click at [899, 225] on input "*" at bounding box center [735, 230] width 350 height 21
click at [765, 229] on input "*" at bounding box center [735, 230] width 350 height 21
type input "***"
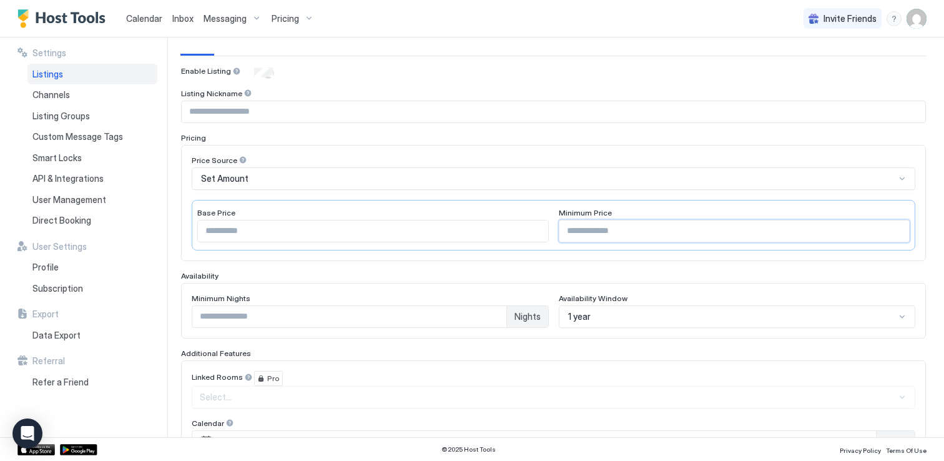
click at [490, 262] on div "Enable Listing Listing Nickname Pricing Price Source Set Amount Base Price *** …" at bounding box center [553, 351] width 745 height 571
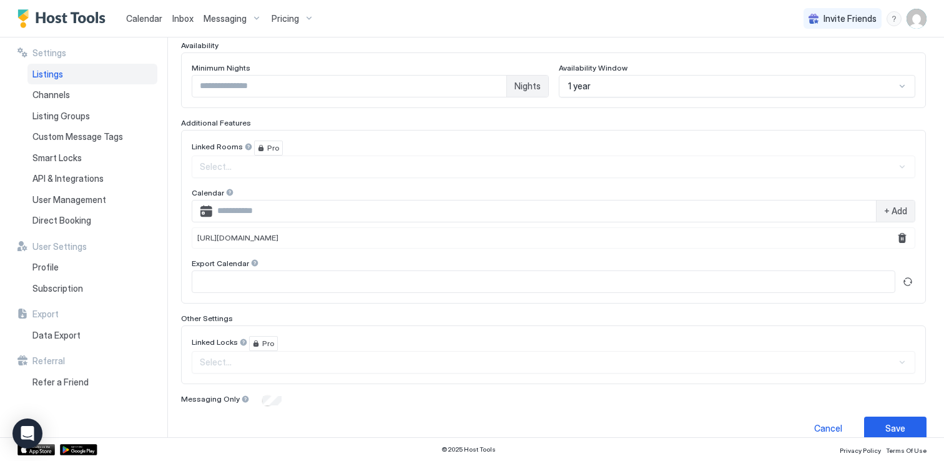
scroll to position [354, 0]
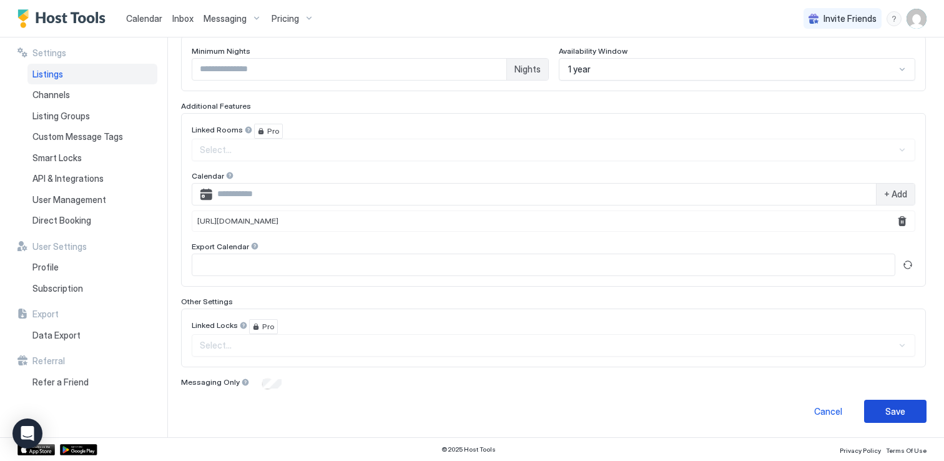
click at [894, 410] on div "Save" at bounding box center [896, 411] width 20 height 13
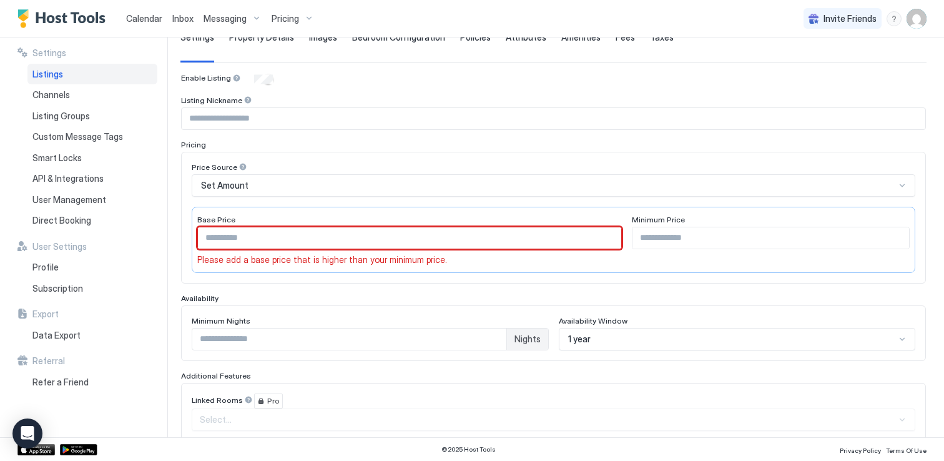
click at [561, 238] on input "***" at bounding box center [409, 237] width 423 height 21
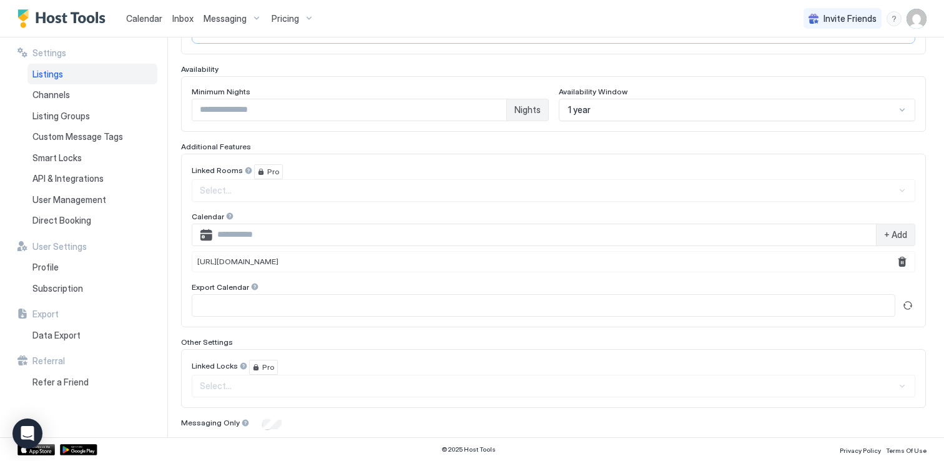
scroll to position [354, 0]
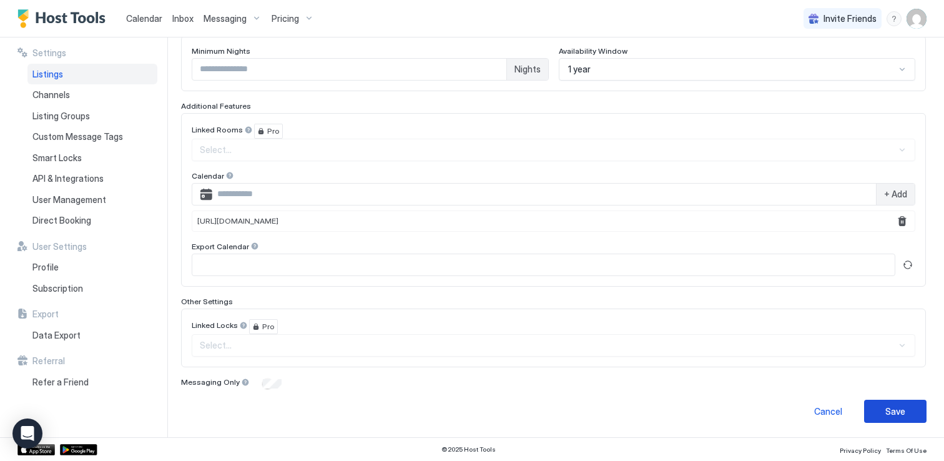
type input "***"
click at [883, 409] on button "Save" at bounding box center [895, 411] width 62 height 23
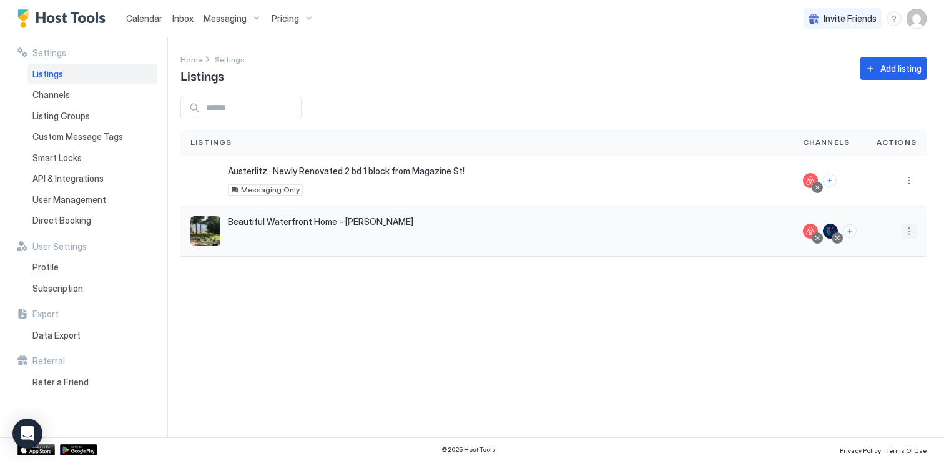
click at [908, 232] on button "More options" at bounding box center [909, 231] width 15 height 15
click at [876, 290] on span "Listing Settings" at bounding box center [881, 288] width 56 height 9
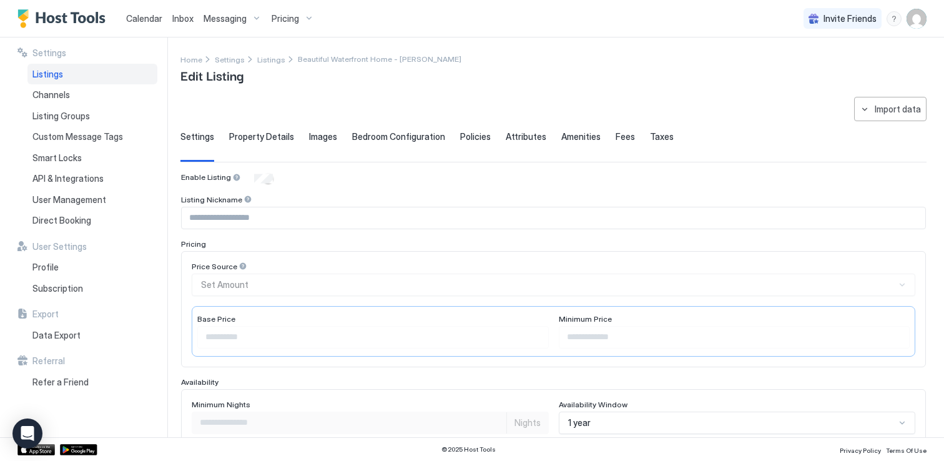
type input "***"
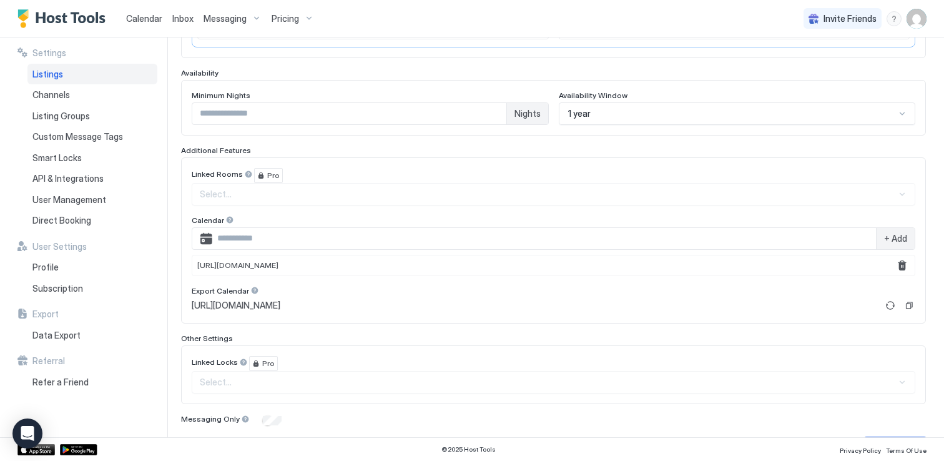
scroll to position [311, 0]
click at [453, 240] on input "Input Field" at bounding box center [544, 236] width 664 height 21
paste input "**********"
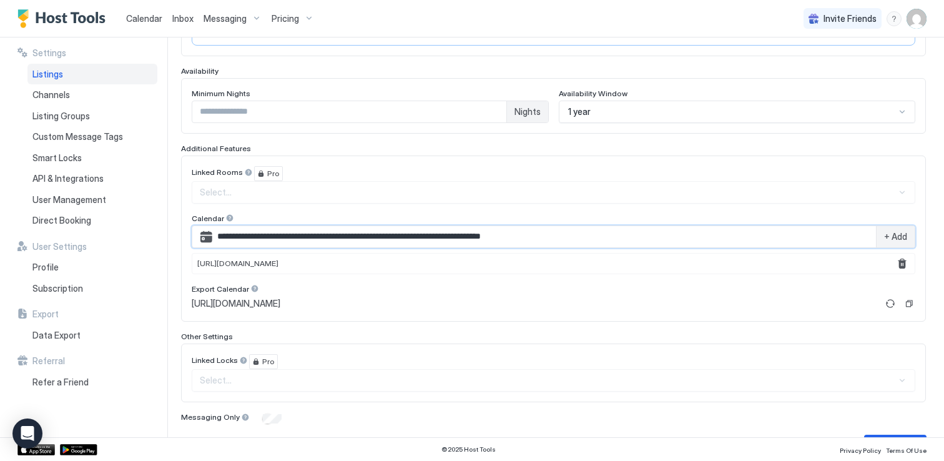
type input "**********"
click at [903, 240] on span "+ Add" at bounding box center [895, 236] width 23 height 11
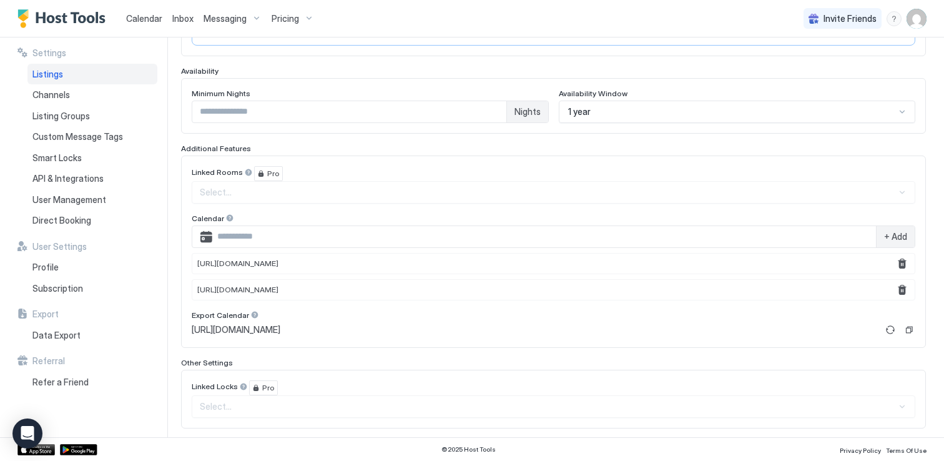
scroll to position [372, 0]
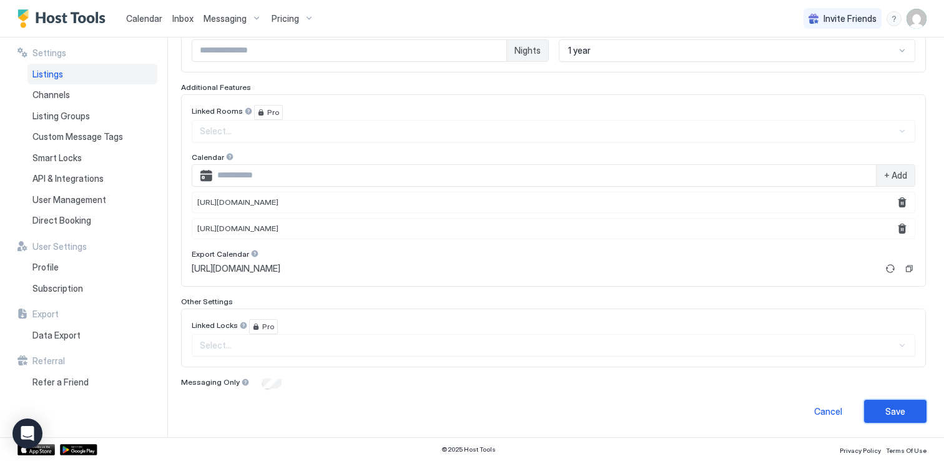
click at [901, 412] on div "Save" at bounding box center [896, 411] width 20 height 13
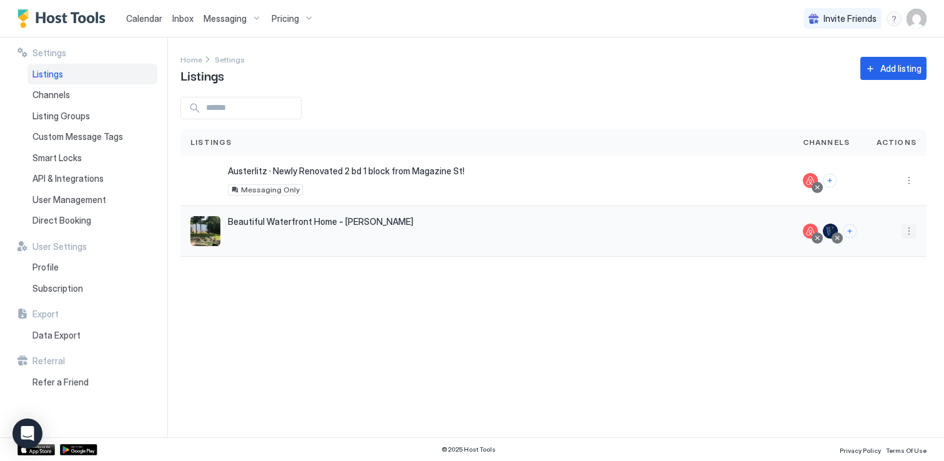
click at [907, 229] on button "More options" at bounding box center [909, 231] width 15 height 15
click at [874, 290] on span "Listing Settings" at bounding box center [881, 288] width 56 height 9
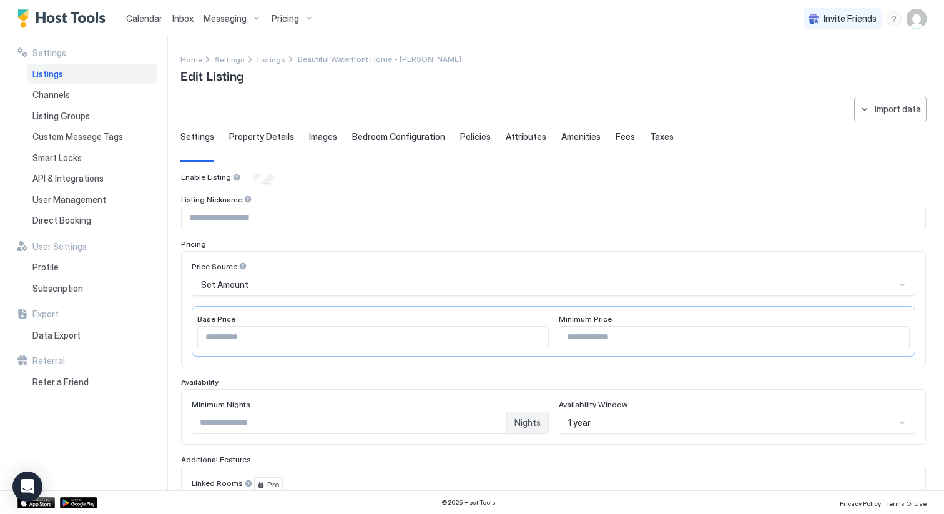
click at [305, 289] on div "Set Amount" at bounding box center [548, 284] width 695 height 11
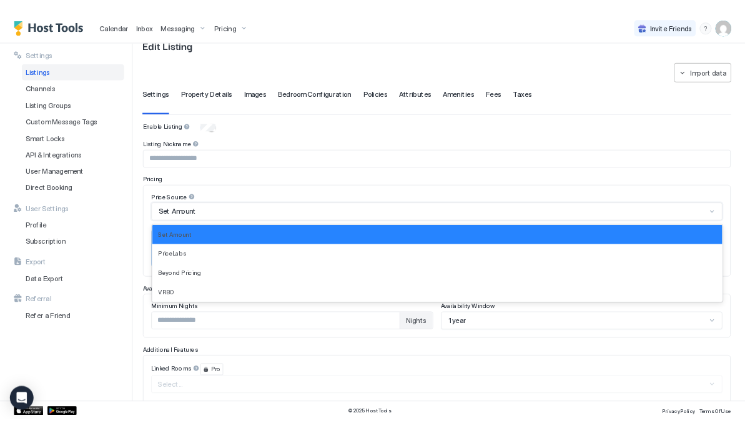
scroll to position [37, 0]
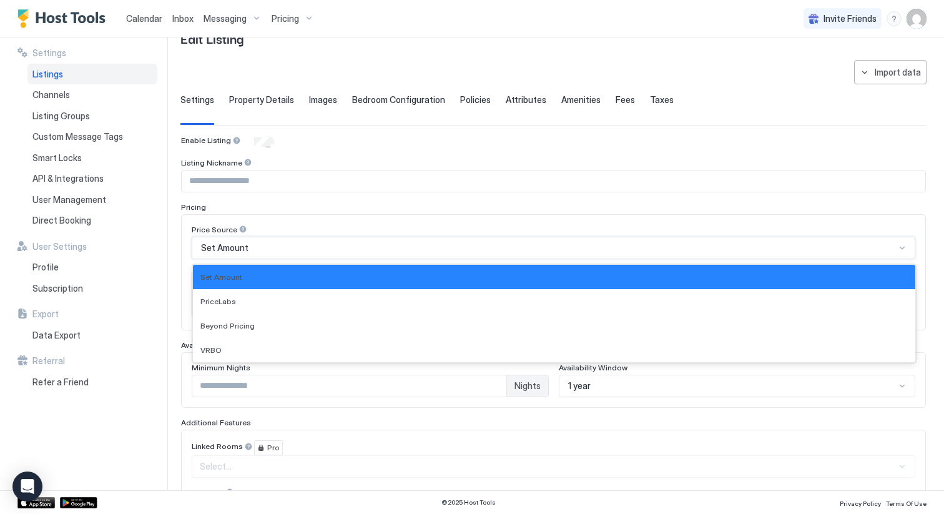
click at [307, 217] on div "Price Source Set Amount selected, 1 of 4. 4 results available. Use Up and Down …" at bounding box center [553, 272] width 745 height 116
click at [609, 237] on div "Set Amount" at bounding box center [554, 248] width 724 height 22
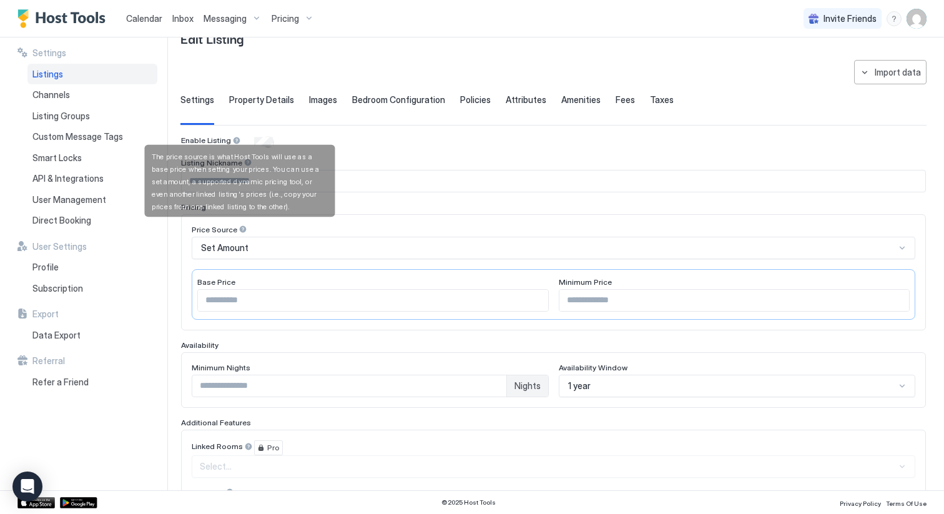
click at [239, 227] on div at bounding box center [243, 229] width 9 height 9
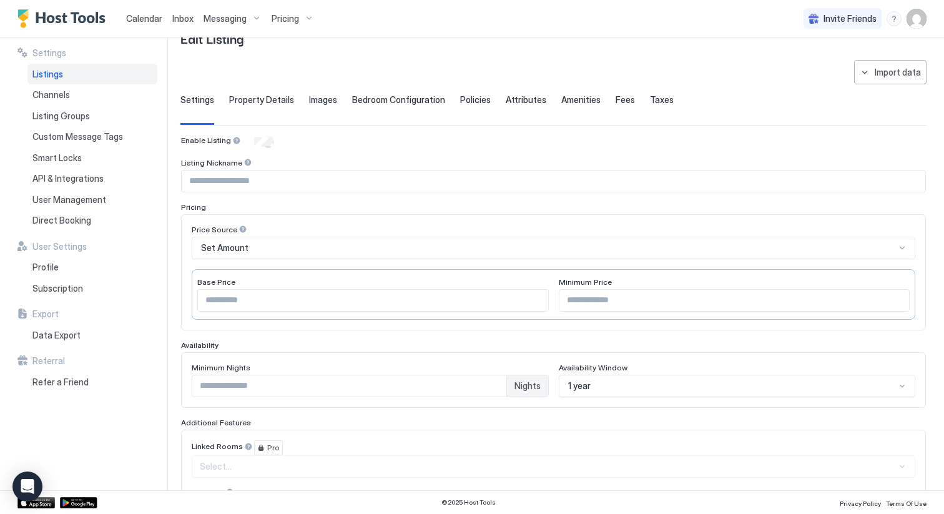
click at [272, 244] on div "Set Amount" at bounding box center [548, 247] width 695 height 11
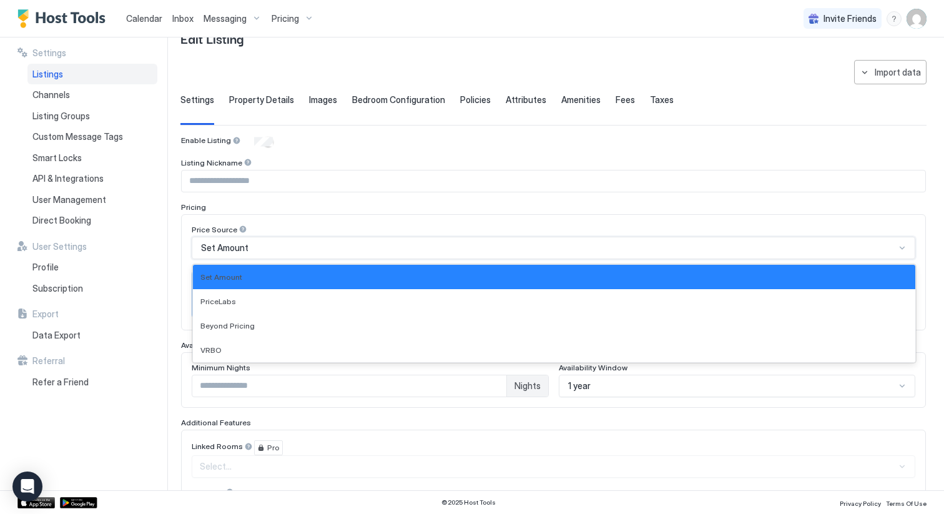
click at [548, 225] on div "Price Source" at bounding box center [554, 231] width 724 height 12
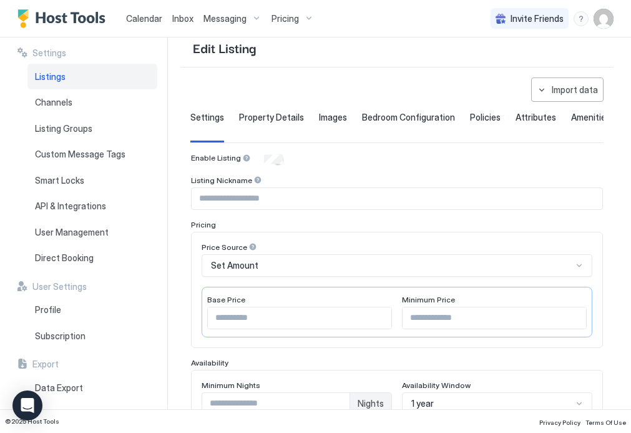
click at [510, 419] on div "© 2025 Host Tools Privacy Policy Terms Of Use" at bounding box center [315, 421] width 631 height 24
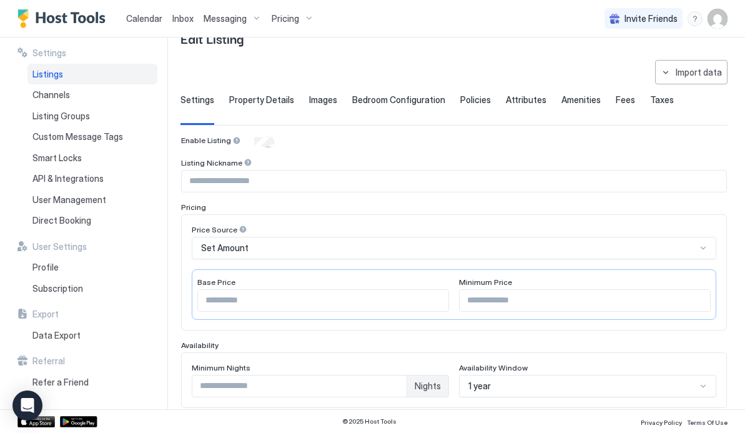
click at [703, 247] on div at bounding box center [703, 248] width 10 height 10
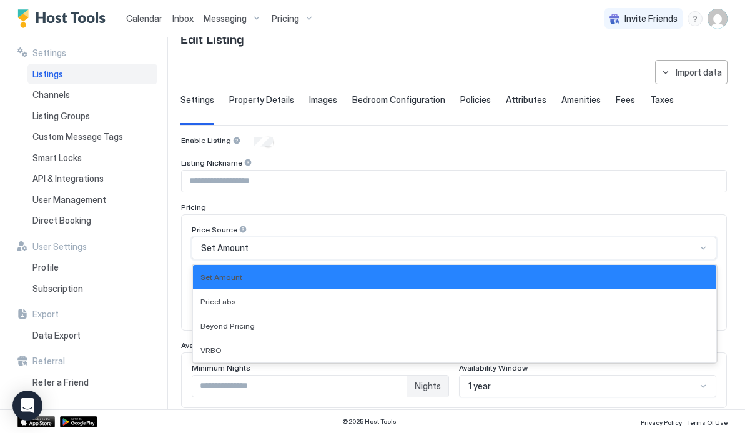
click at [517, 244] on div "Set Amount" at bounding box center [448, 247] width 495 height 11
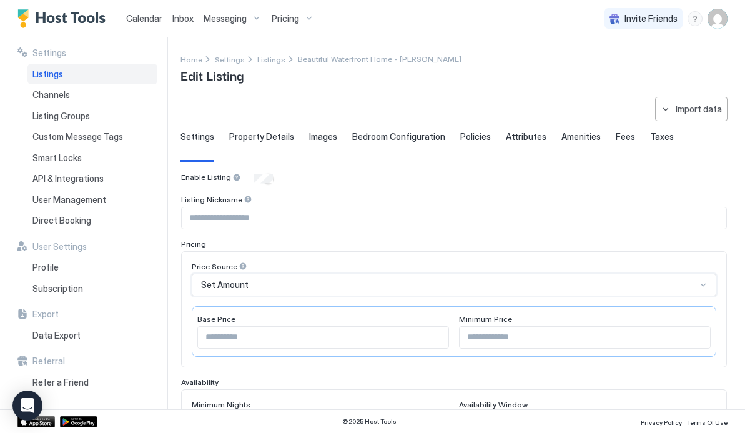
scroll to position [46, 0]
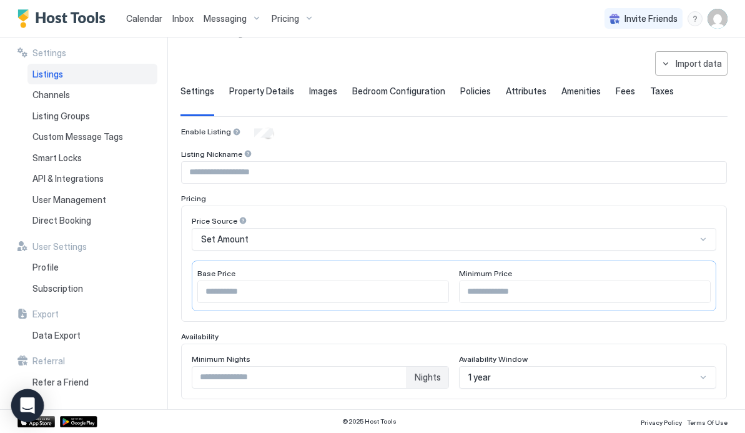
click at [24, 407] on icon "Open Intercom Messenger" at bounding box center [27, 405] width 16 height 16
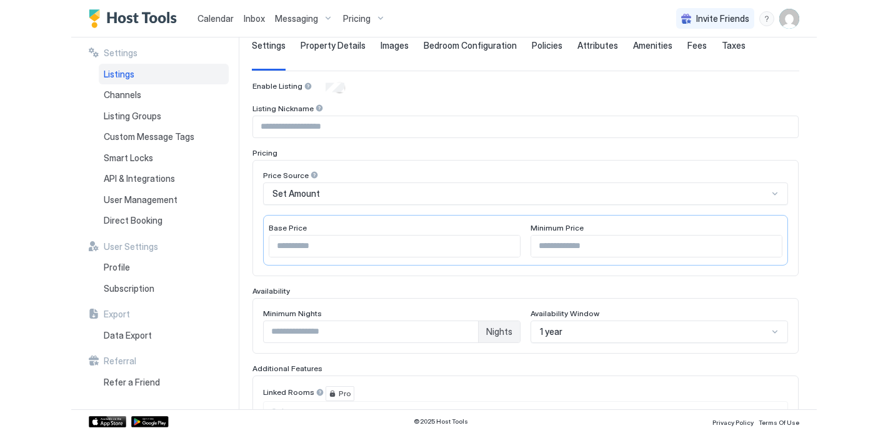
scroll to position [104, 0]
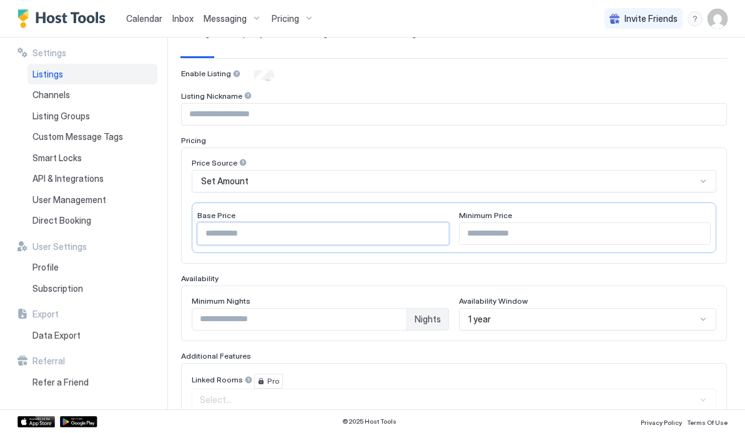
click at [411, 239] on input "***" at bounding box center [323, 233] width 250 height 21
click at [416, 177] on div "Set Amount" at bounding box center [448, 181] width 495 height 11
click at [414, 159] on div "Price Source" at bounding box center [454, 164] width 525 height 12
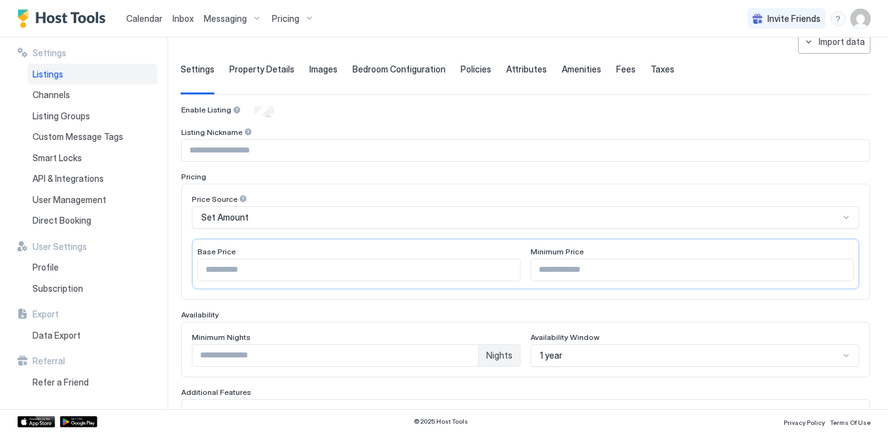
scroll to position [67, 0]
click at [758, 148] on input "Input Field" at bounding box center [525, 151] width 687 height 21
click at [750, 218] on div "Set Amount" at bounding box center [520, 217] width 638 height 11
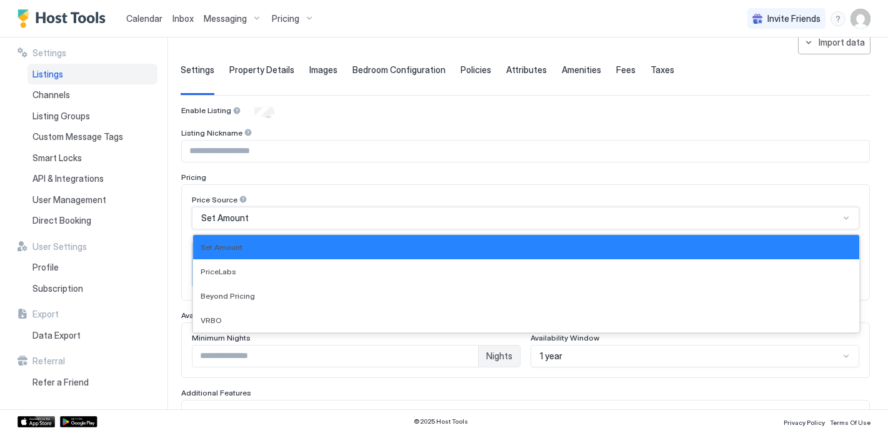
click at [750, 218] on div "Set Amount" at bounding box center [520, 217] width 638 height 11
click at [844, 216] on div at bounding box center [846, 218] width 10 height 10
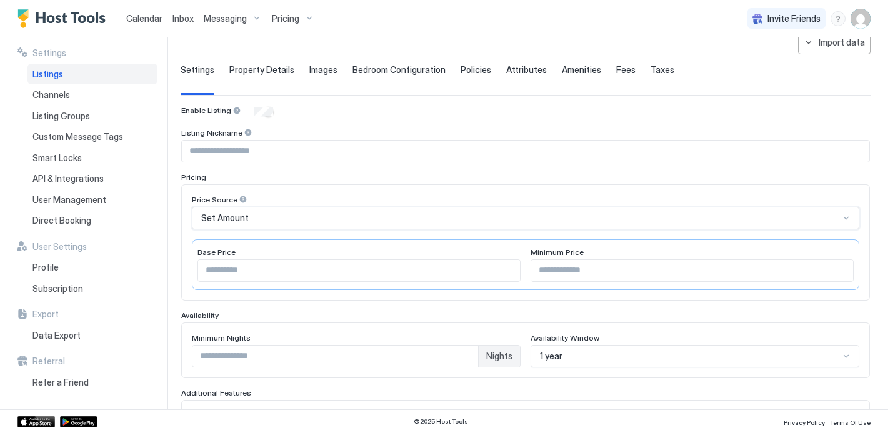
click at [679, 226] on div "Set Amount" at bounding box center [525, 218] width 667 height 22
